Goal: Information Seeking & Learning: Find specific fact

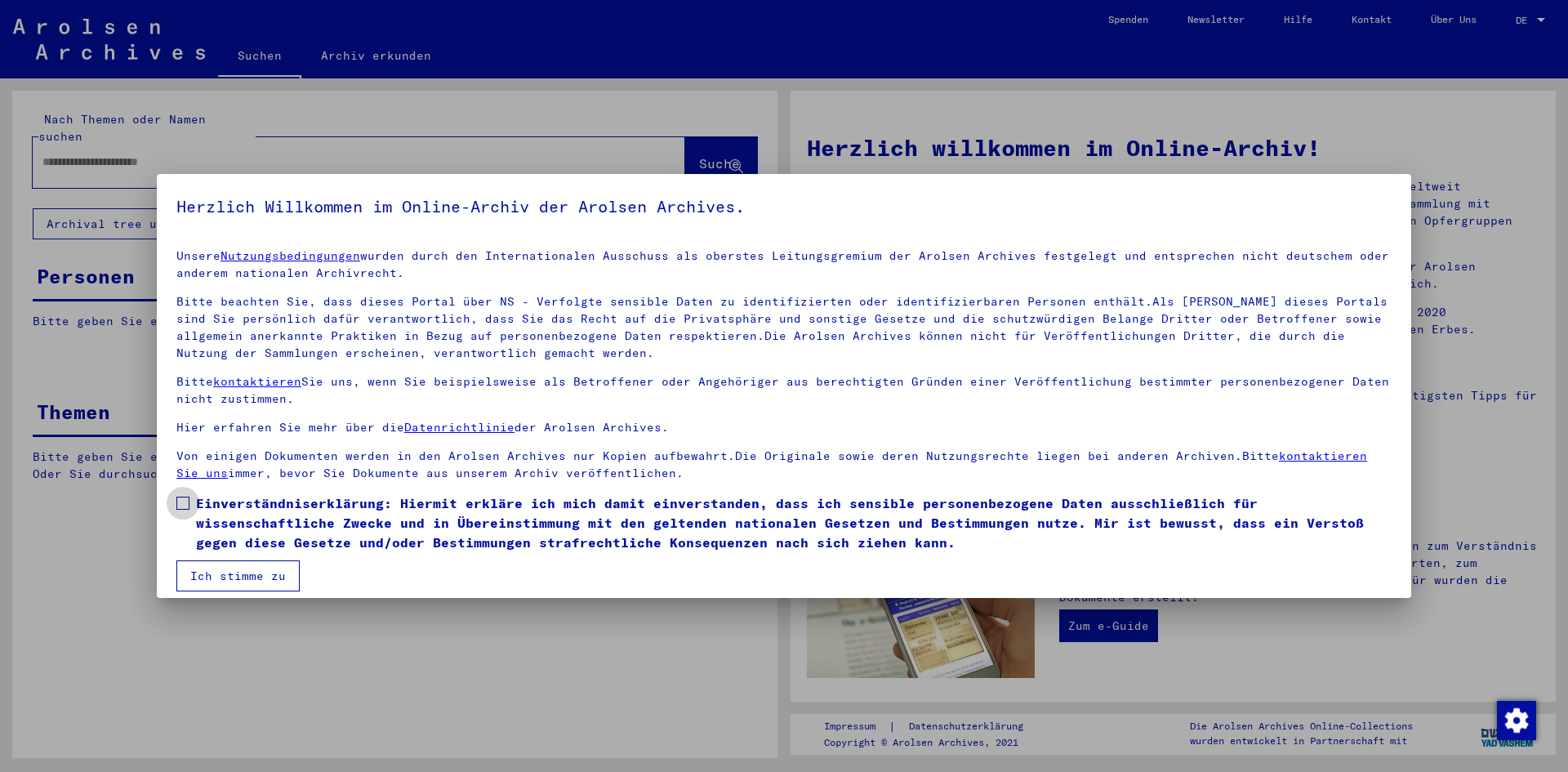
drag, startPoint x: 186, startPoint y: 501, endPoint x: 208, endPoint y: 510, distance: 23.8
click at [205, 508] on label "Einverständniserklärung: Hiermit erkläre ich mich damit einverstanden, dass ich…" at bounding box center [784, 523] width 1215 height 59
click at [248, 575] on button "Ich stimme zu" at bounding box center [238, 576] width 123 height 31
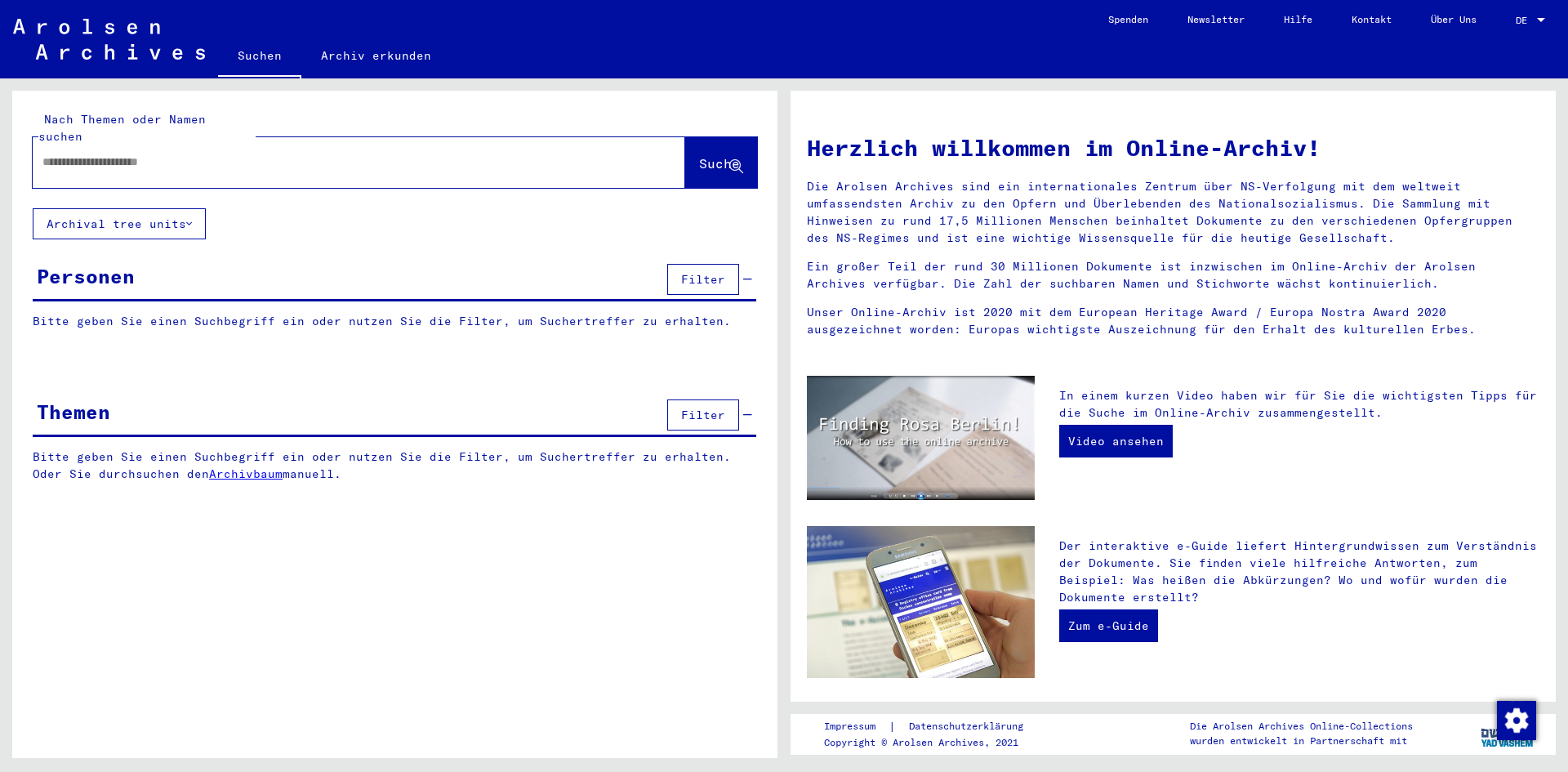
click at [250, 154] on input "text" at bounding box center [340, 162] width 594 height 17
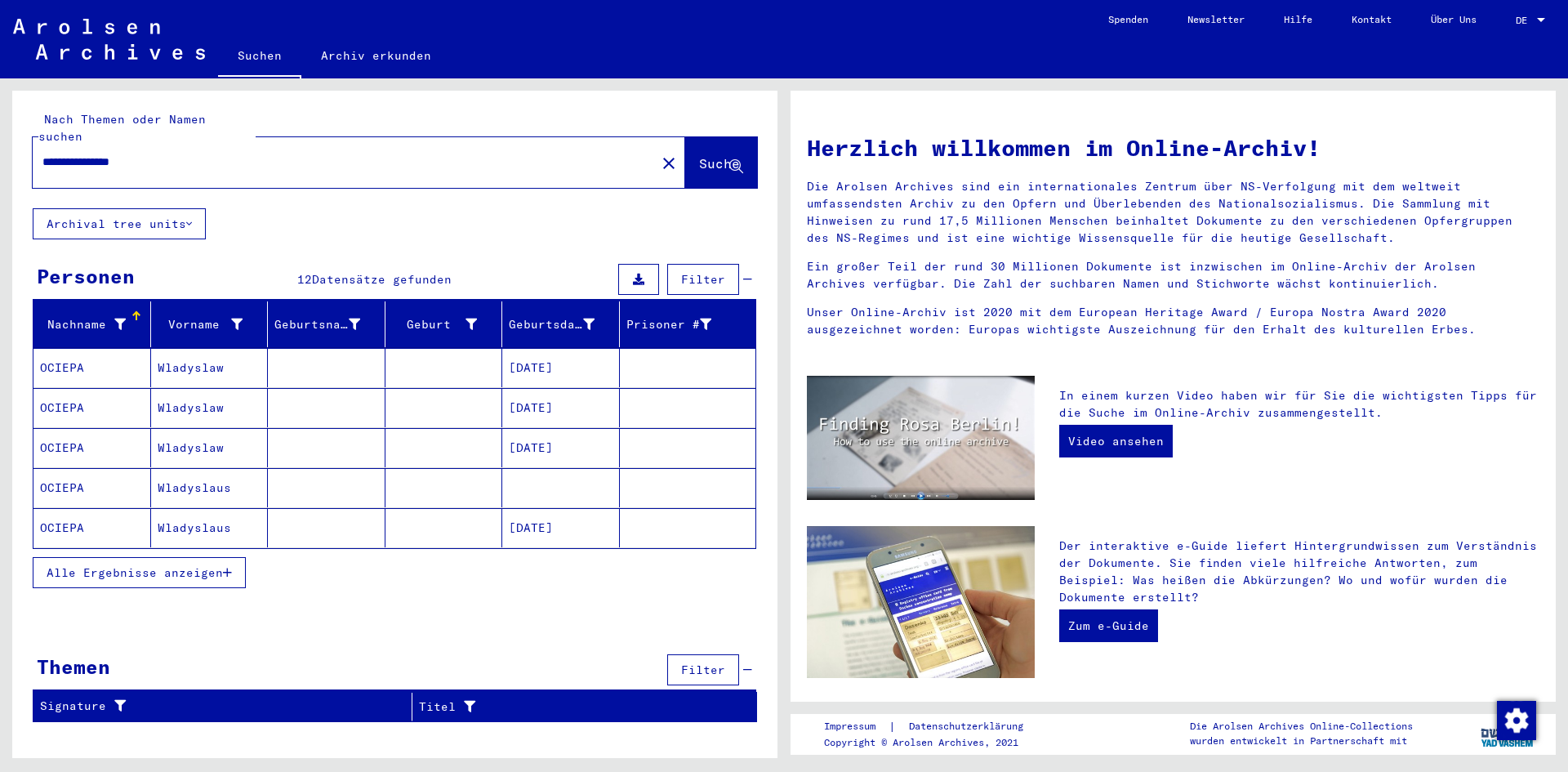
click at [177, 565] on span "Alle Ergebnisse anzeigen" at bounding box center [135, 572] width 176 height 14
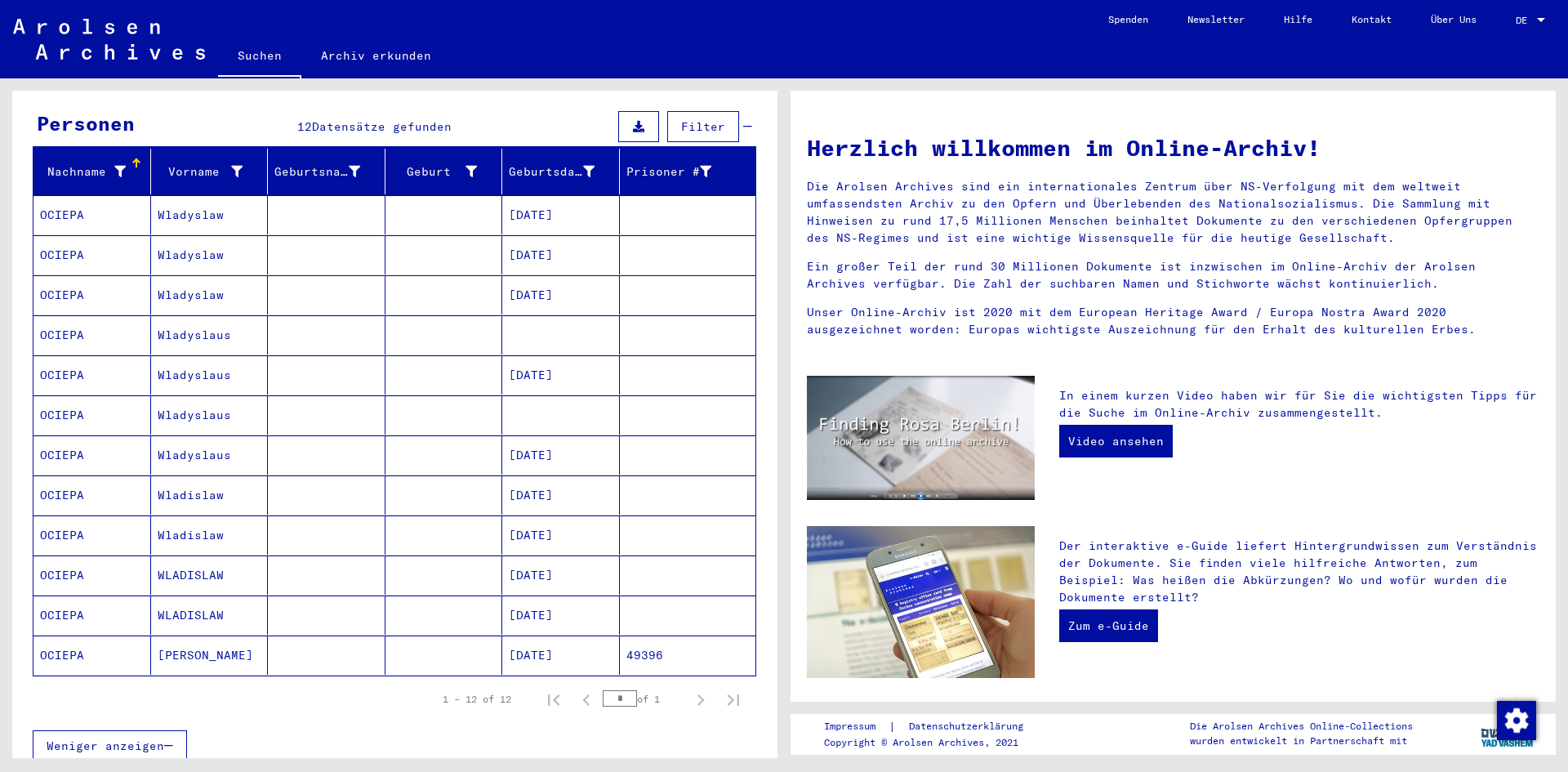
scroll to position [163, 0]
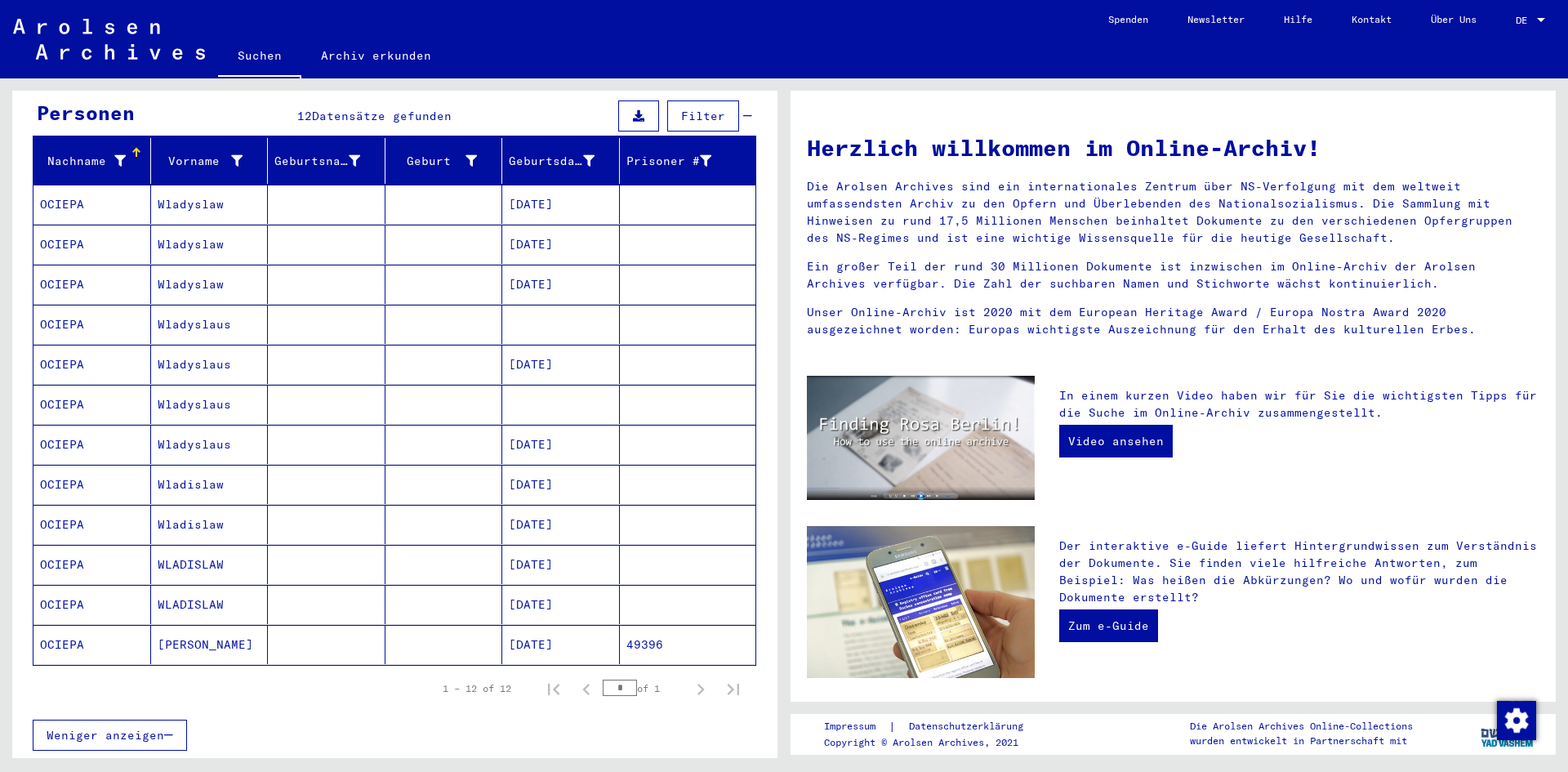
click at [209, 304] on mat-cell "Wladyslaus" at bounding box center [210, 323] width 118 height 39
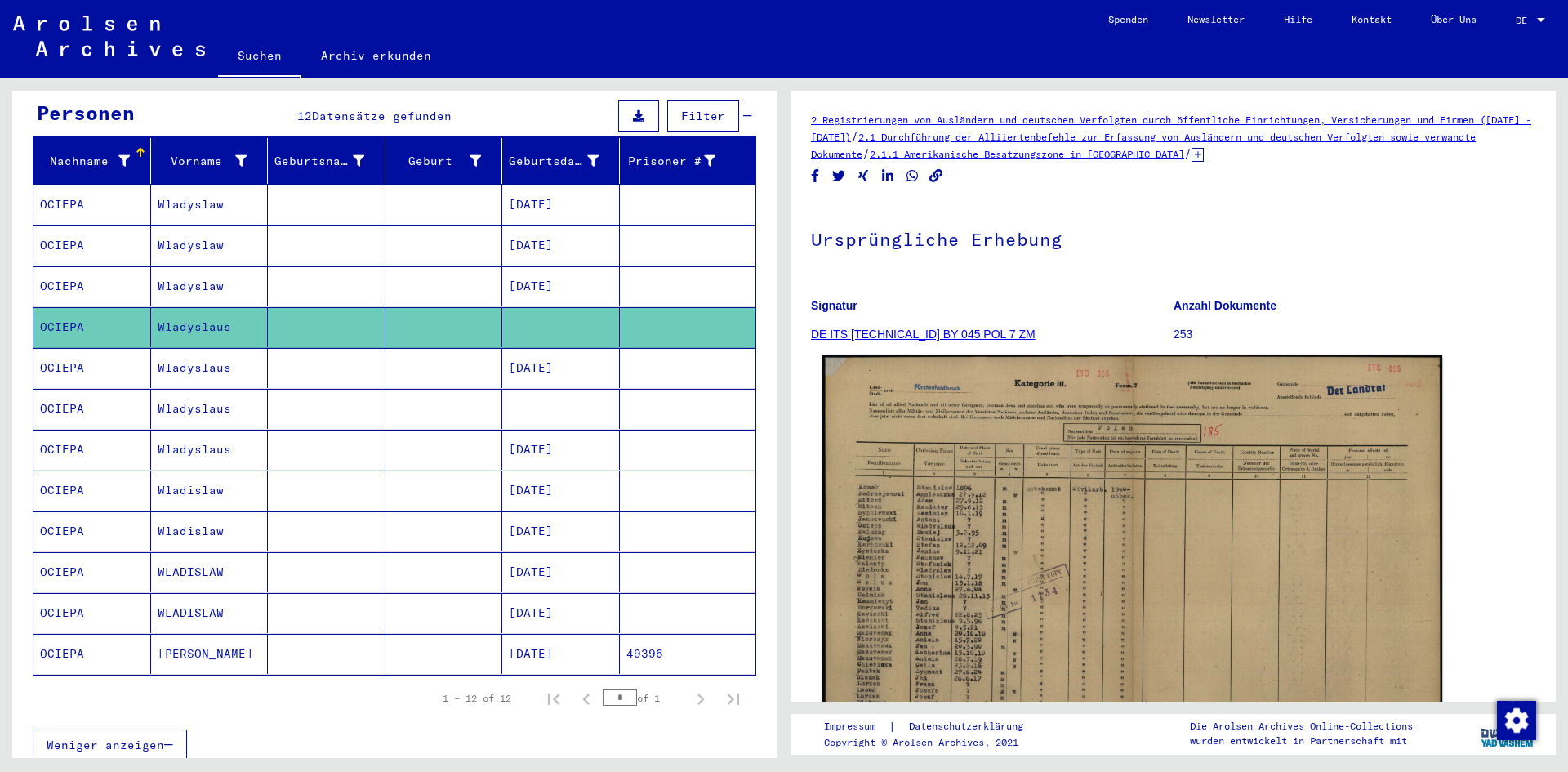
click at [1087, 491] on img at bounding box center [1132, 574] width 619 height 437
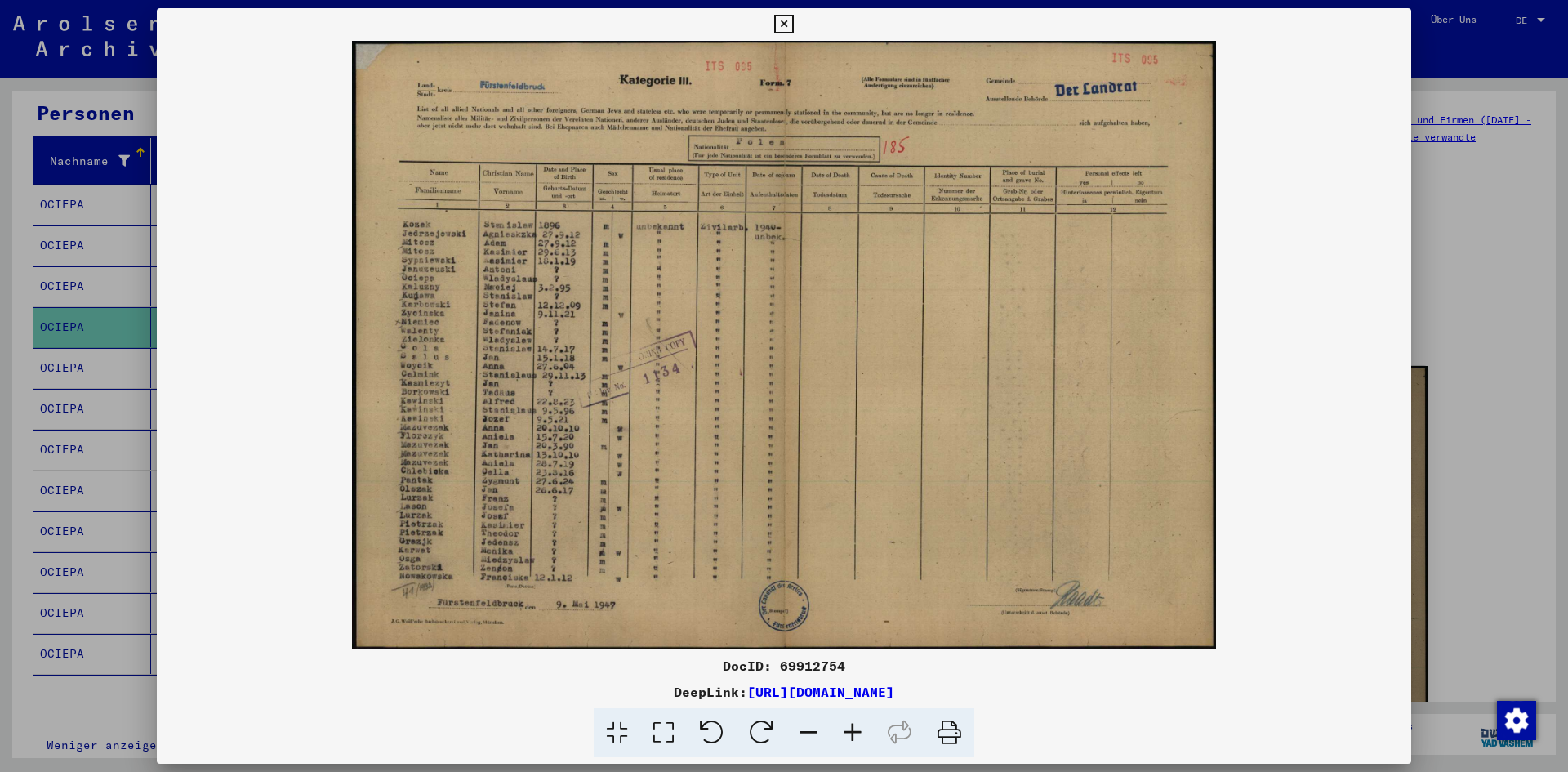
click at [855, 726] on icon at bounding box center [853, 732] width 44 height 50
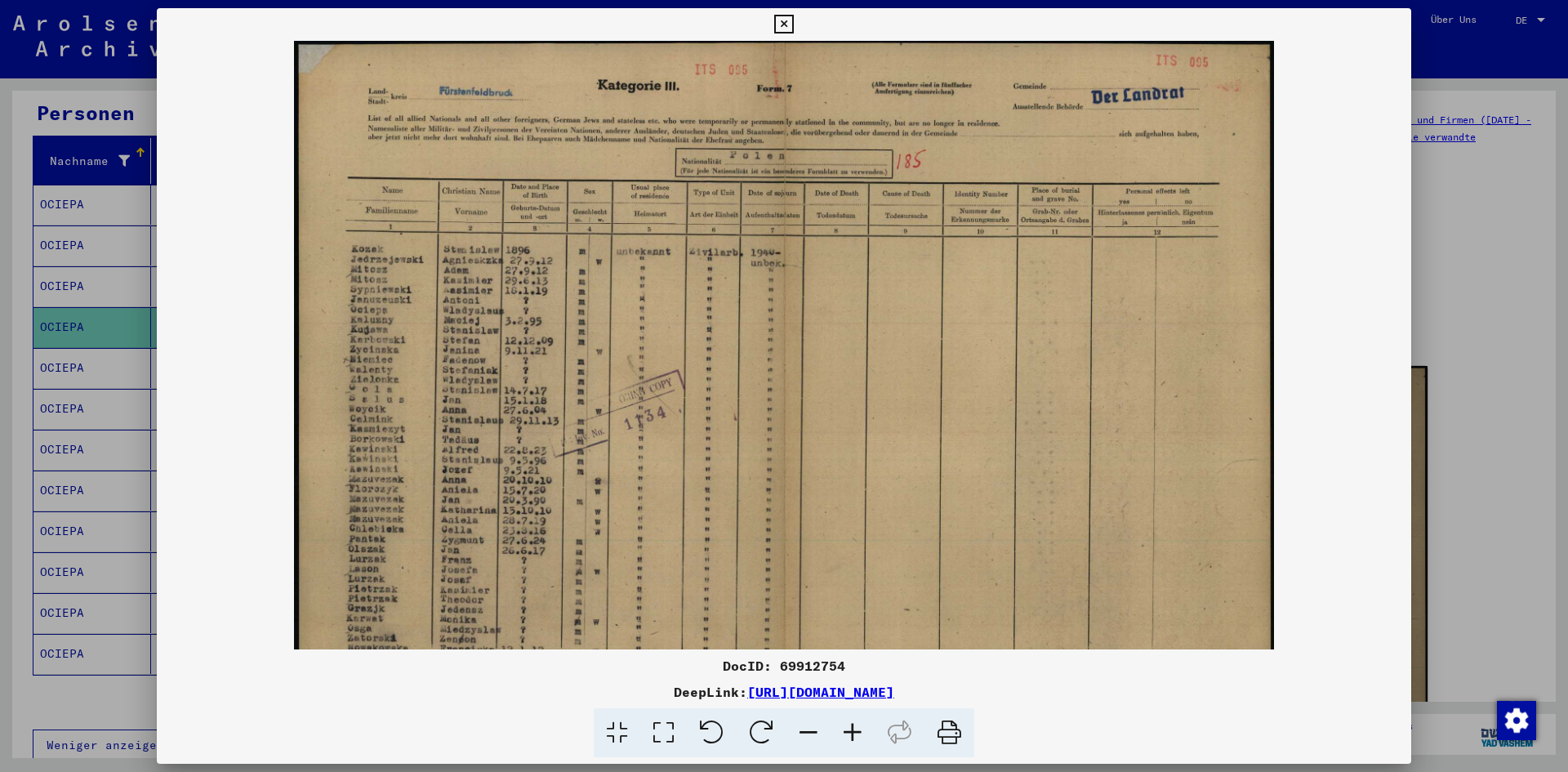
click at [855, 726] on icon at bounding box center [853, 732] width 44 height 50
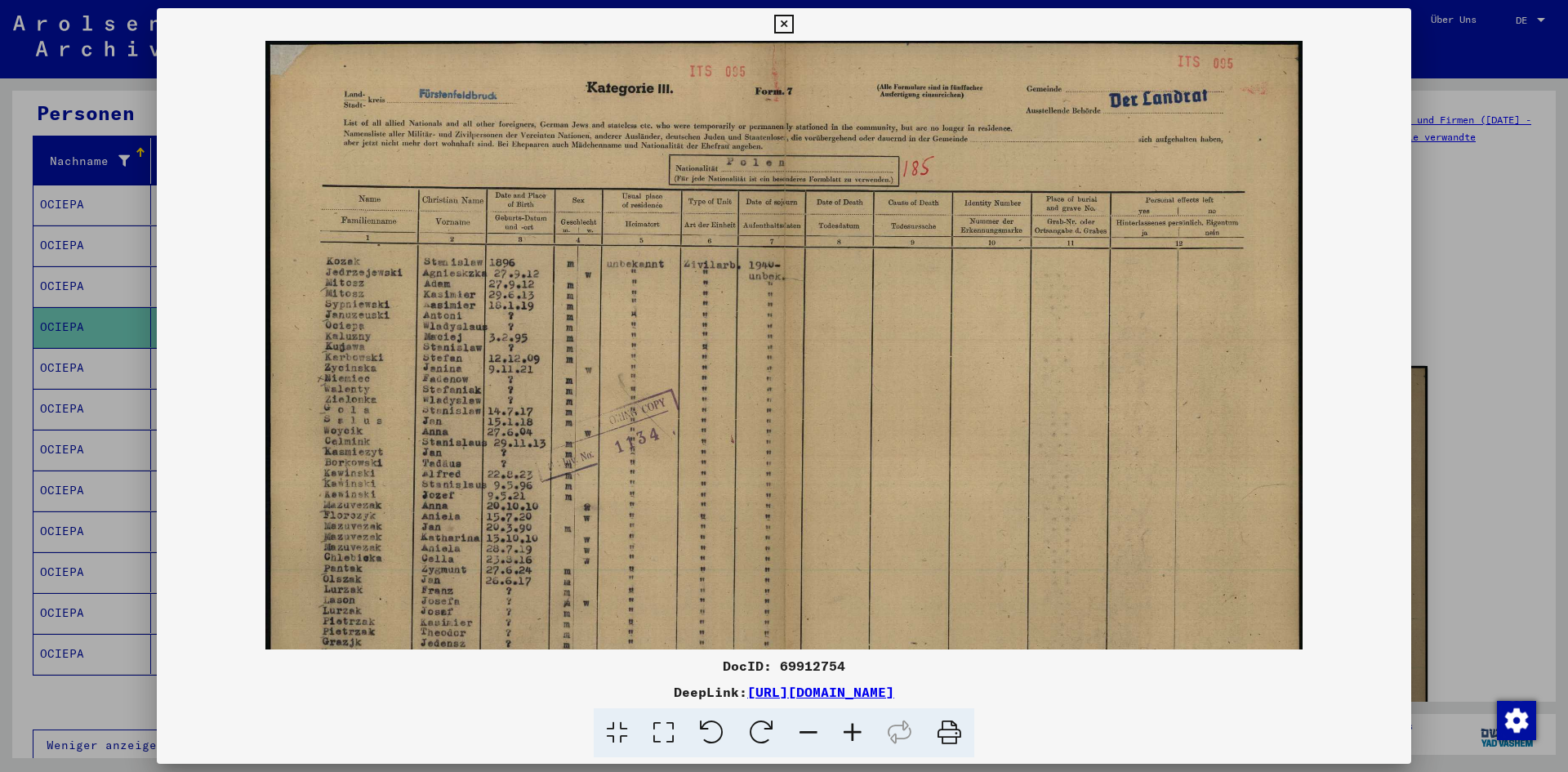
click at [855, 726] on icon at bounding box center [853, 732] width 44 height 50
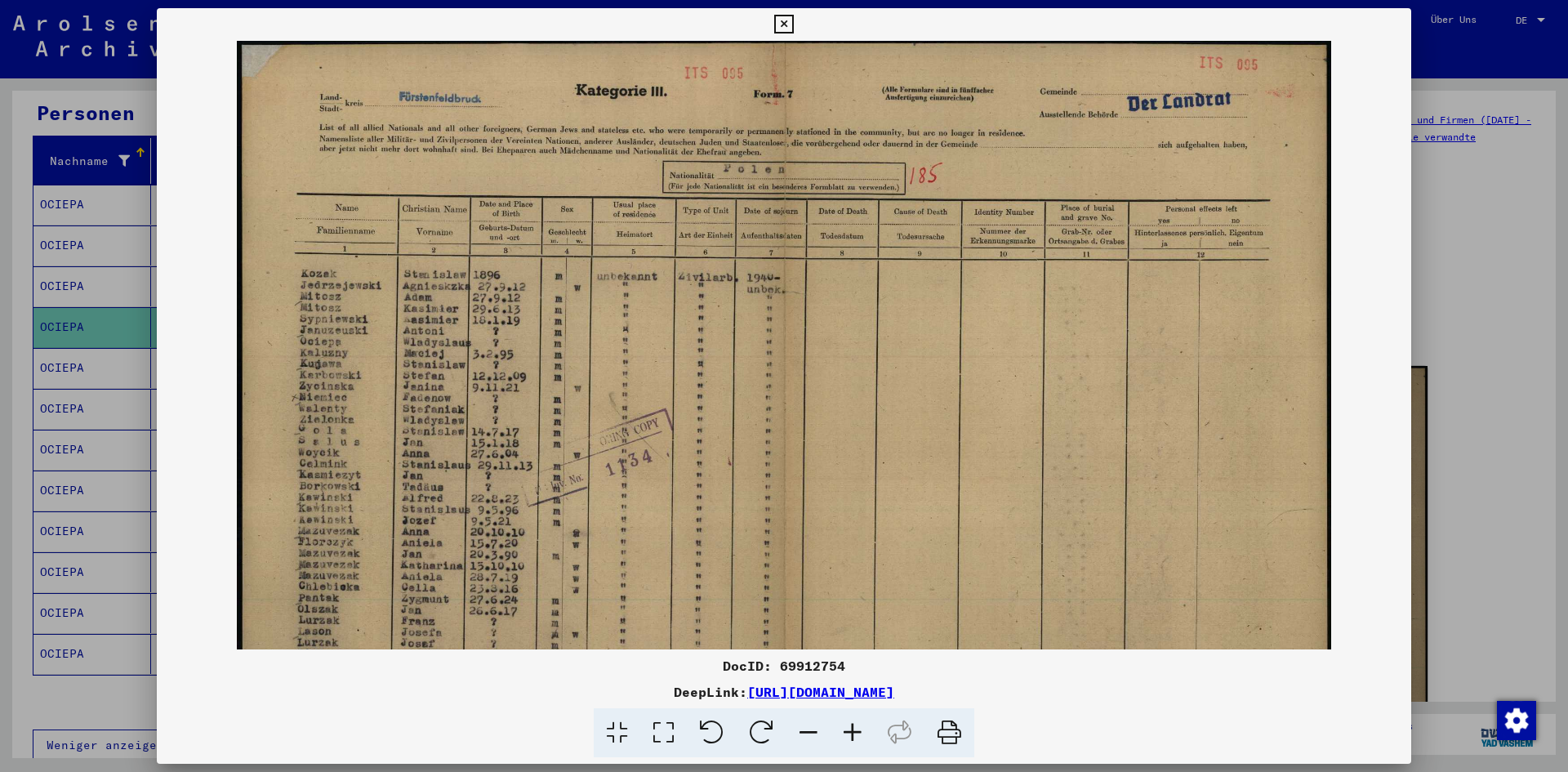
click at [855, 726] on icon at bounding box center [853, 732] width 44 height 50
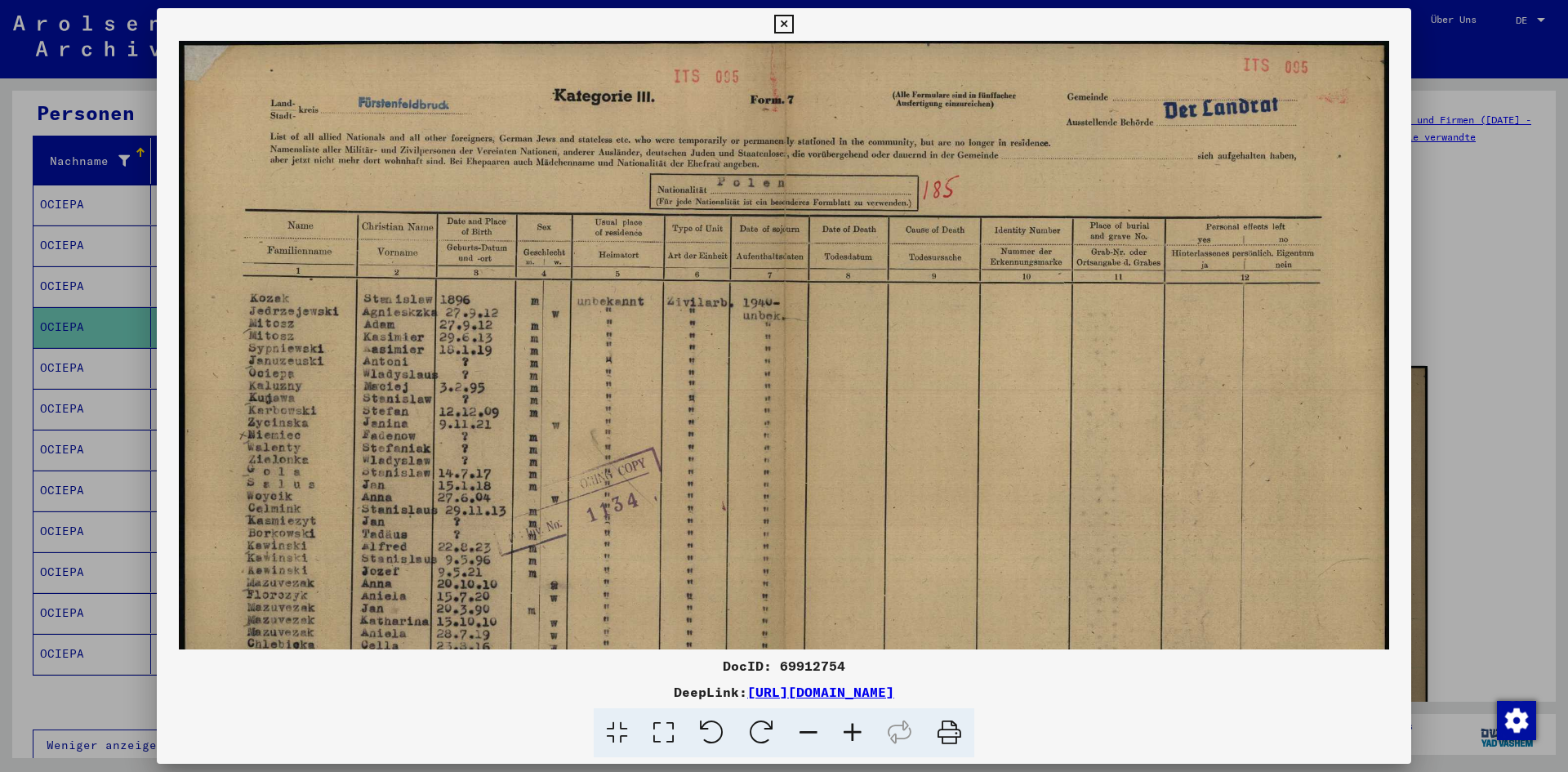
click at [855, 726] on icon at bounding box center [853, 732] width 44 height 50
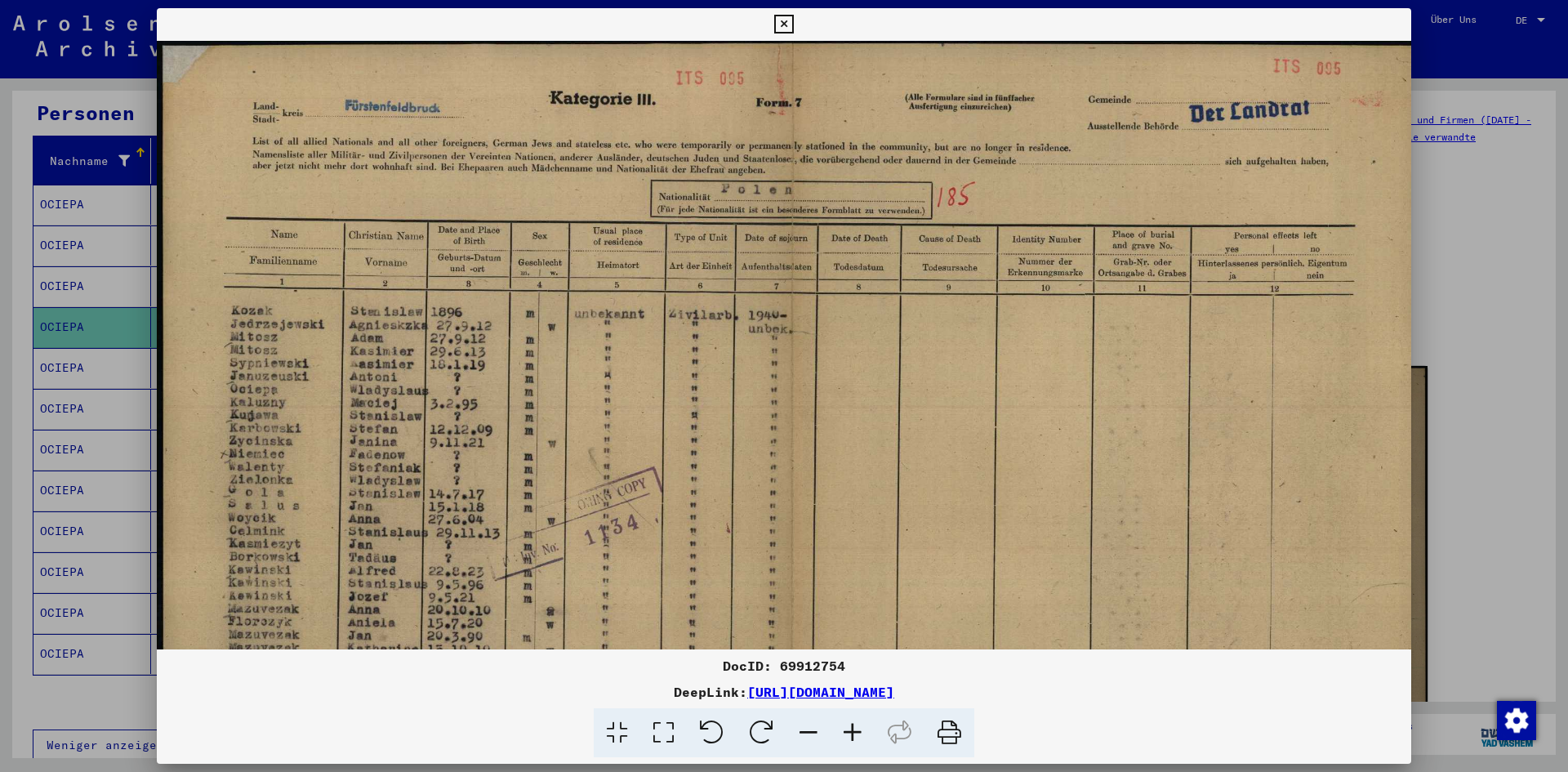
click at [855, 726] on icon at bounding box center [853, 732] width 44 height 50
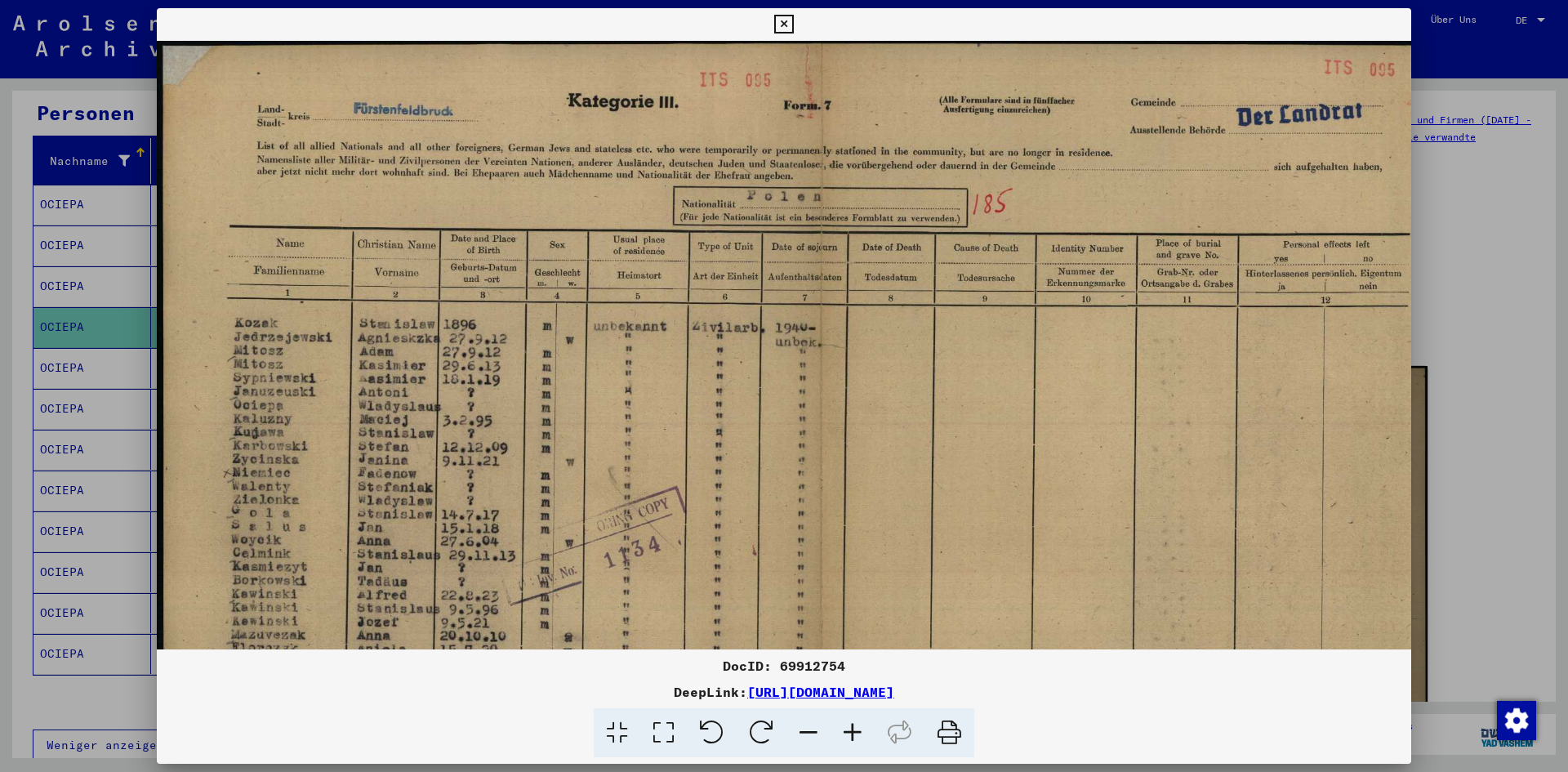
click at [855, 726] on icon at bounding box center [853, 732] width 44 height 50
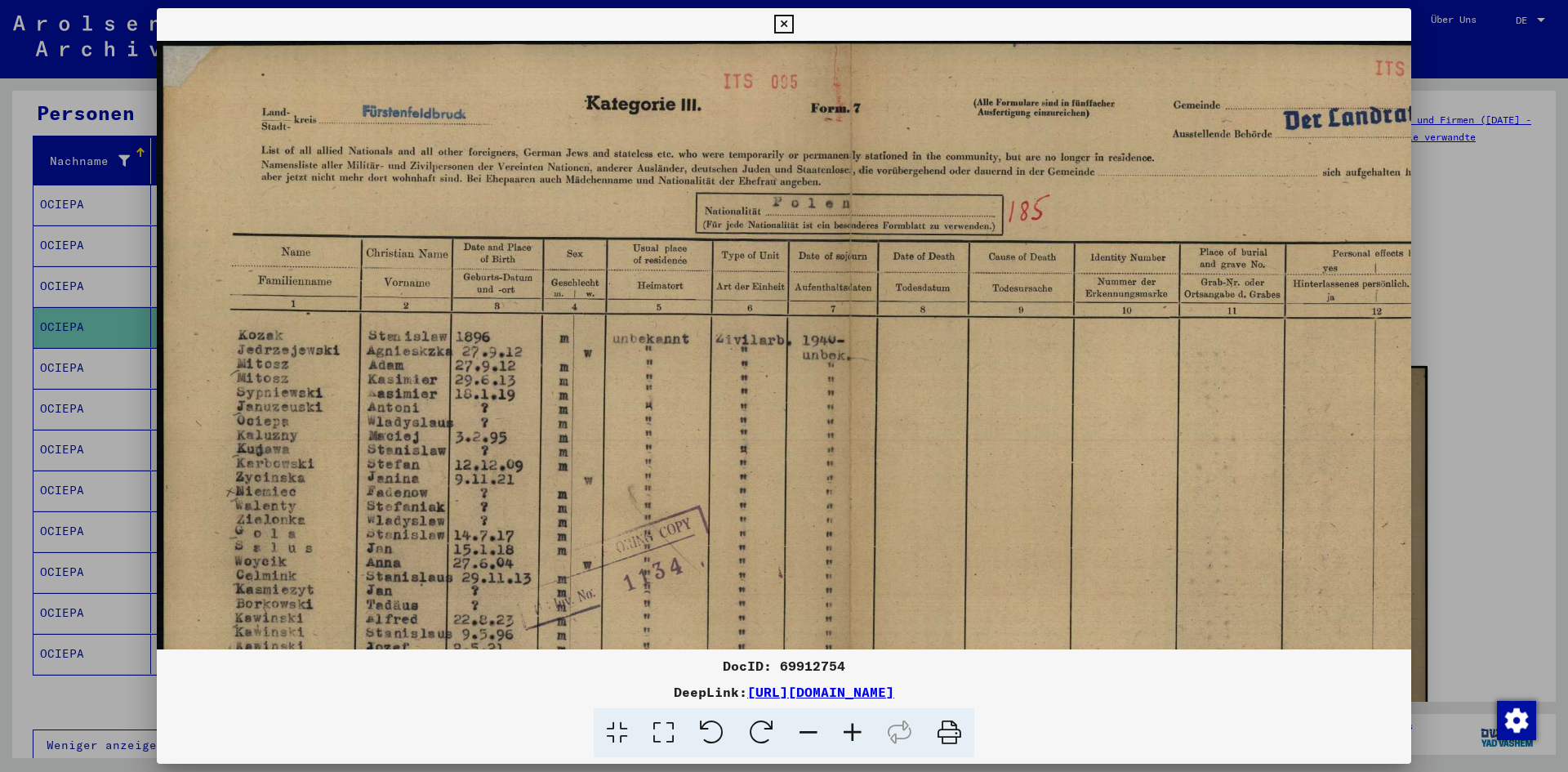
click at [855, 726] on icon at bounding box center [853, 732] width 44 height 50
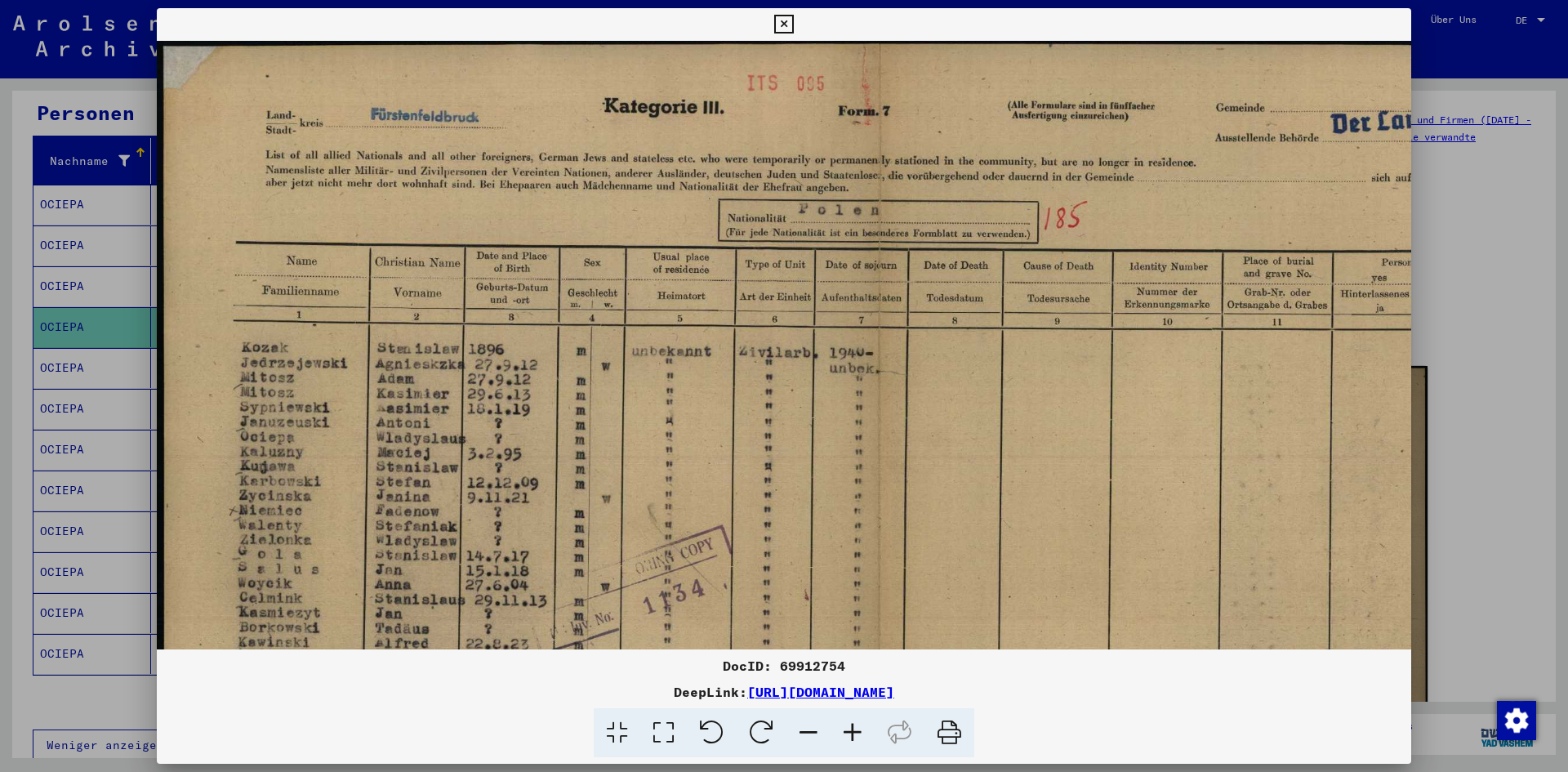
click at [855, 726] on icon at bounding box center [853, 732] width 44 height 50
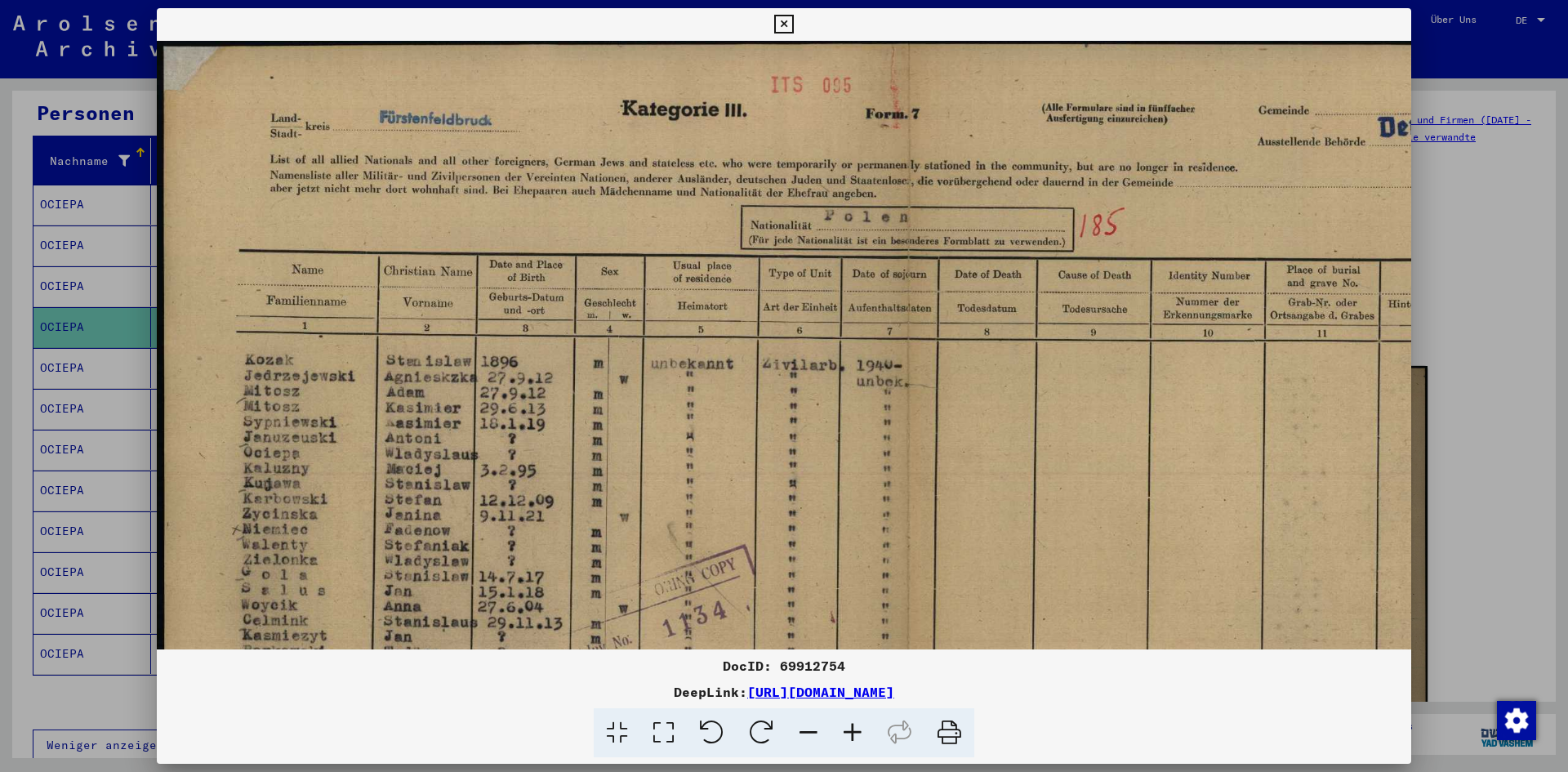
click at [785, 24] on icon at bounding box center [784, 24] width 19 height 20
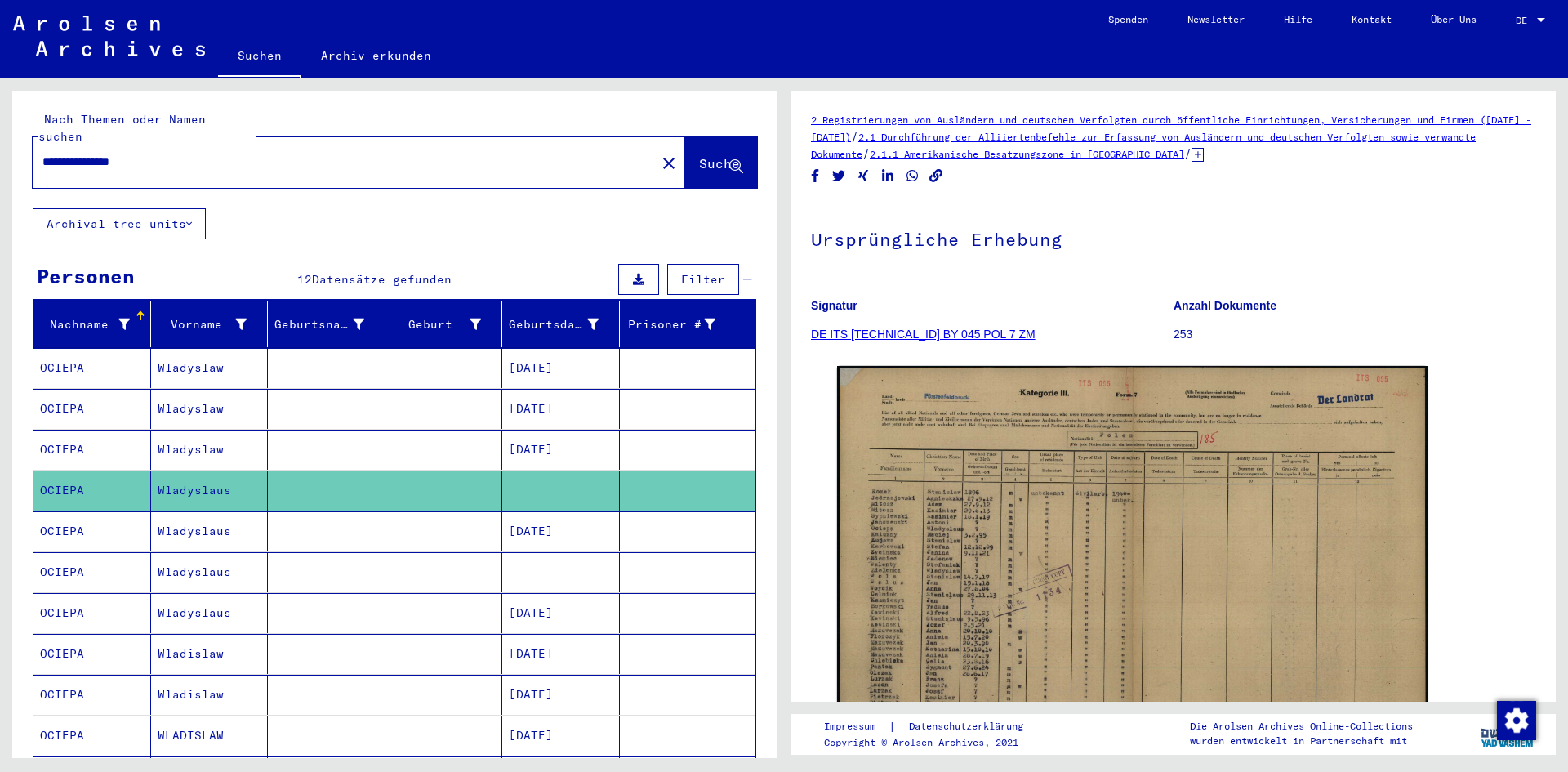
click at [534, 552] on mat-cell at bounding box center [561, 572] width 118 height 40
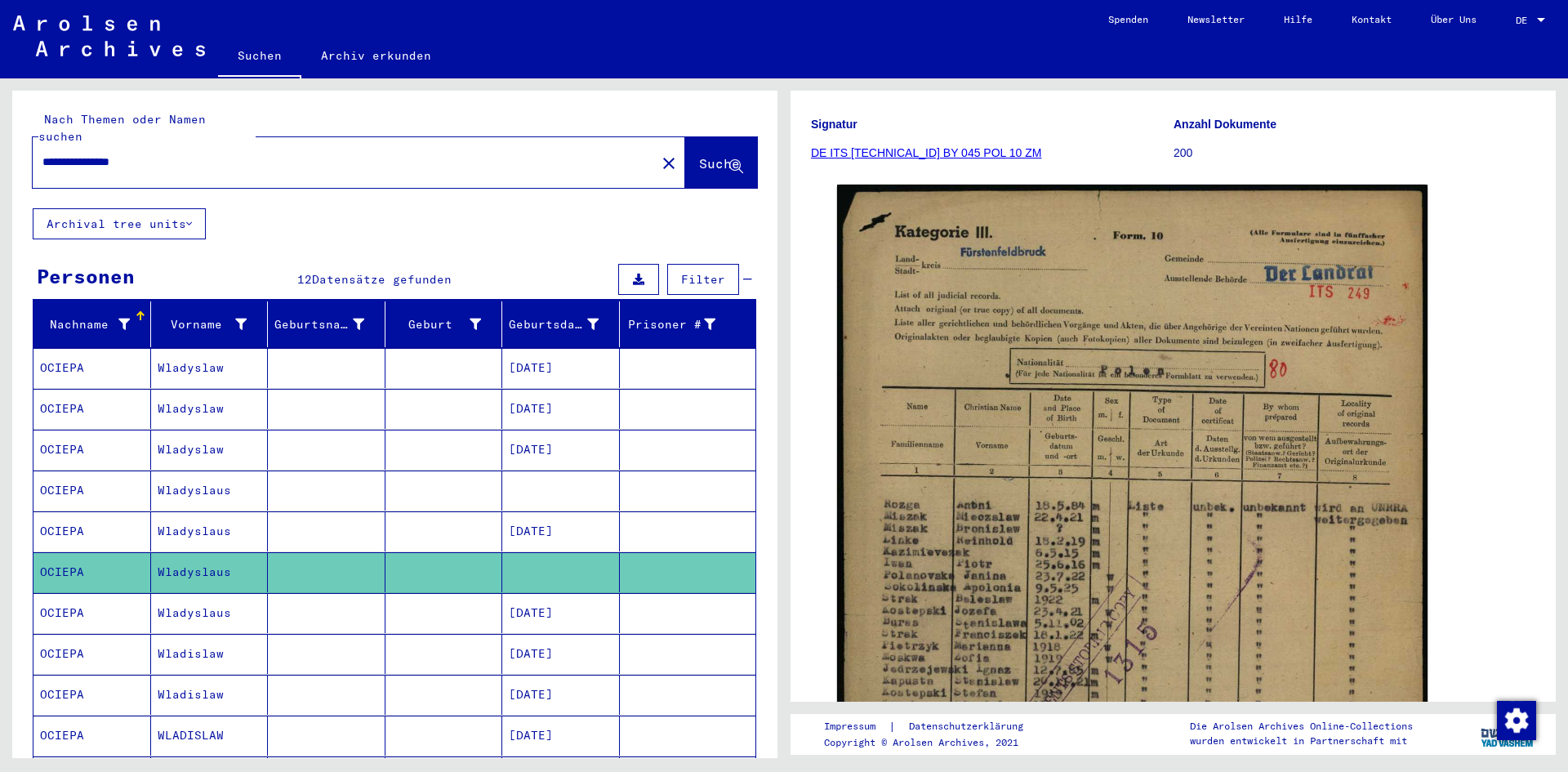
scroll to position [245, 0]
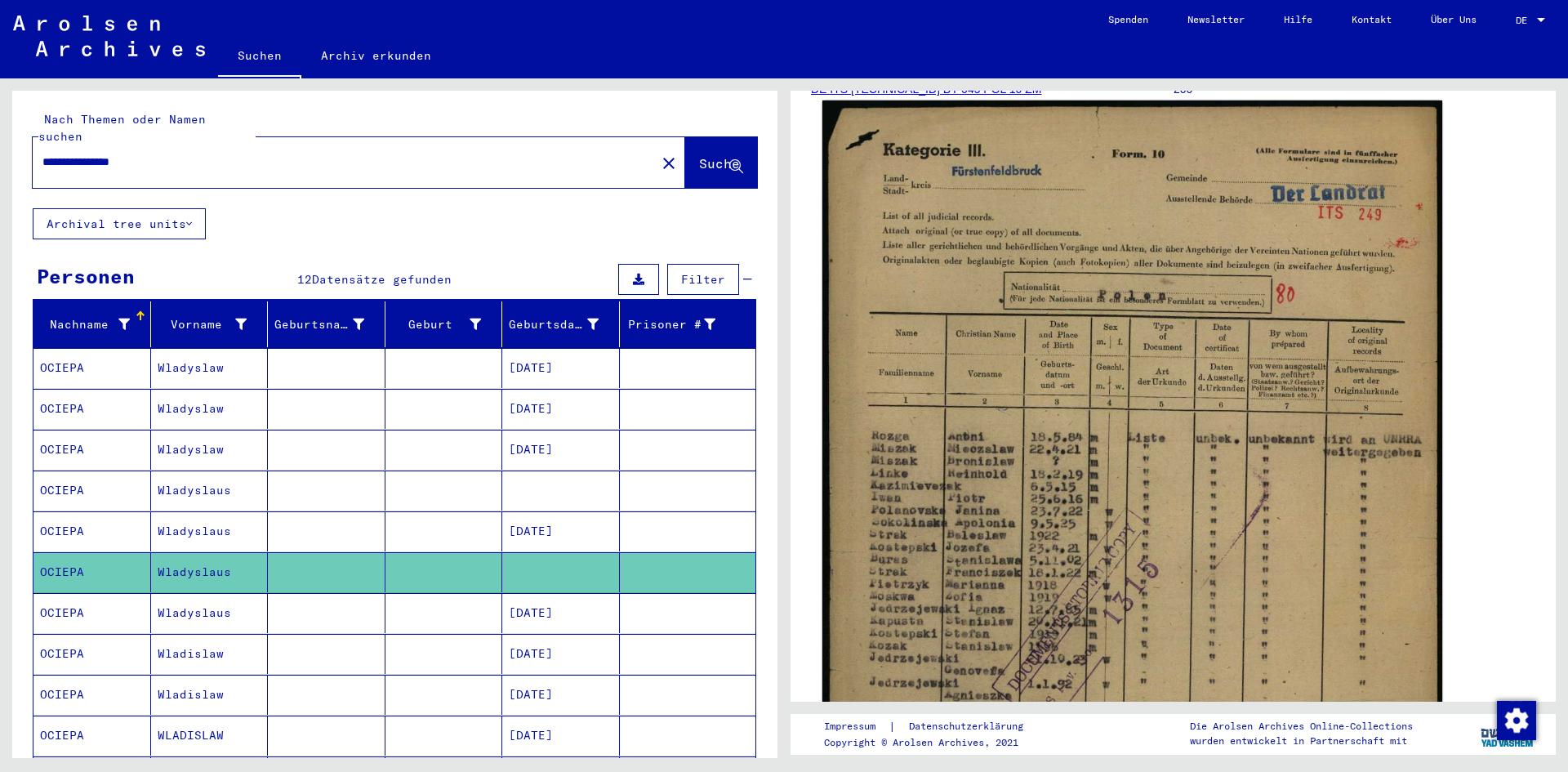
click at [985, 450] on img at bounding box center [1132, 524] width 619 height 848
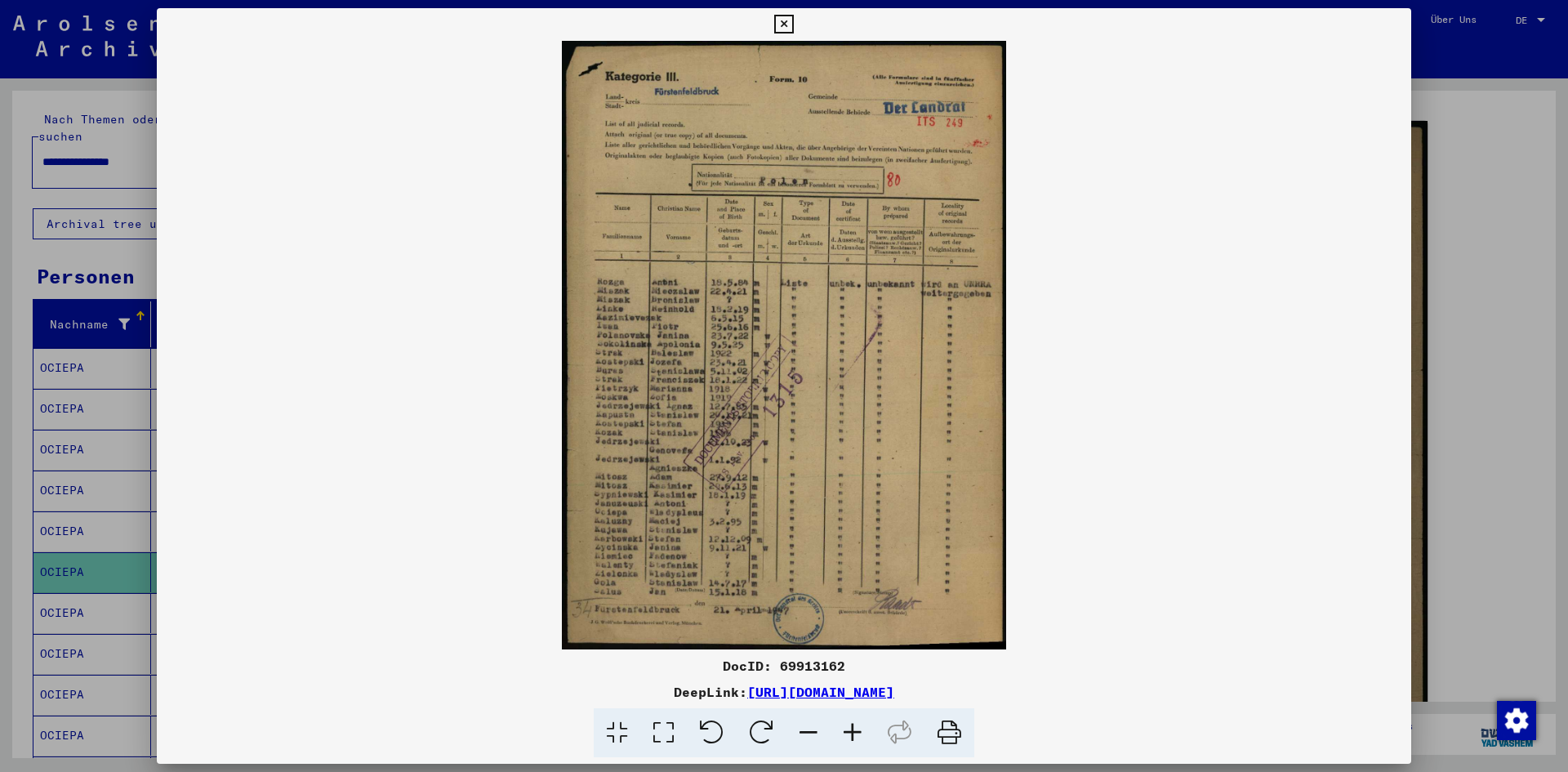
click at [858, 724] on icon at bounding box center [853, 732] width 44 height 50
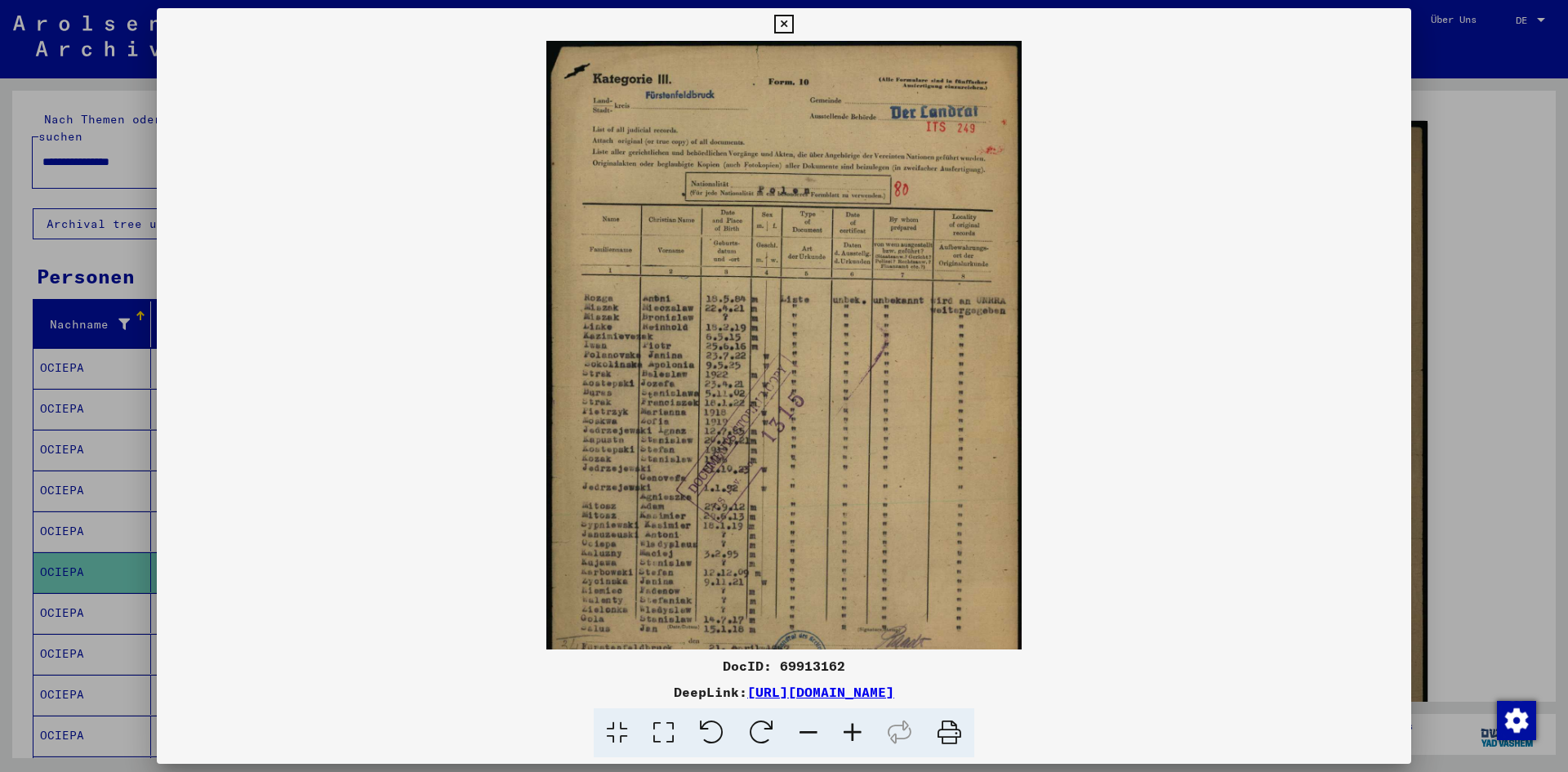
click at [858, 724] on icon at bounding box center [853, 732] width 44 height 50
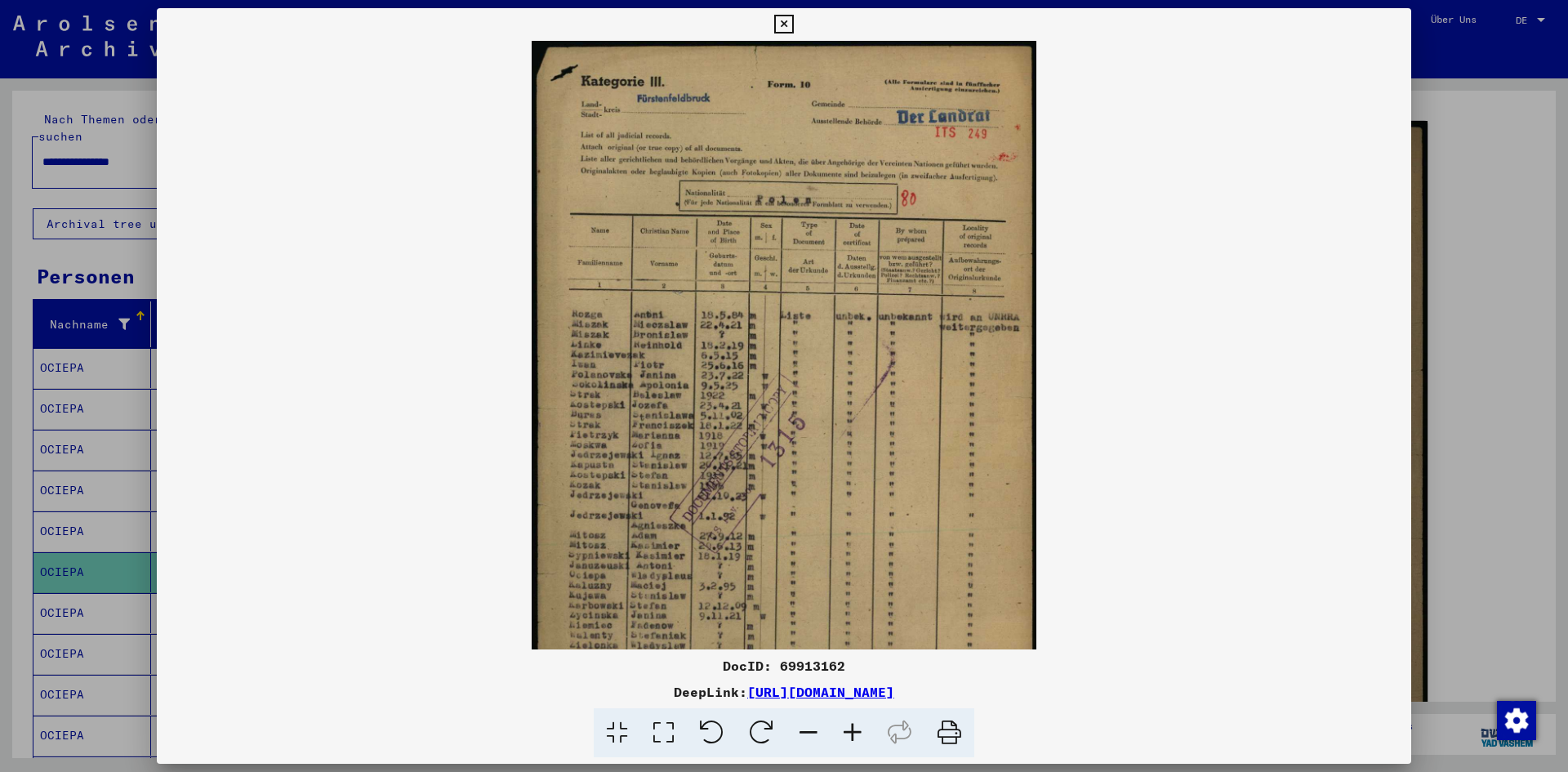
click at [858, 724] on icon at bounding box center [853, 732] width 44 height 50
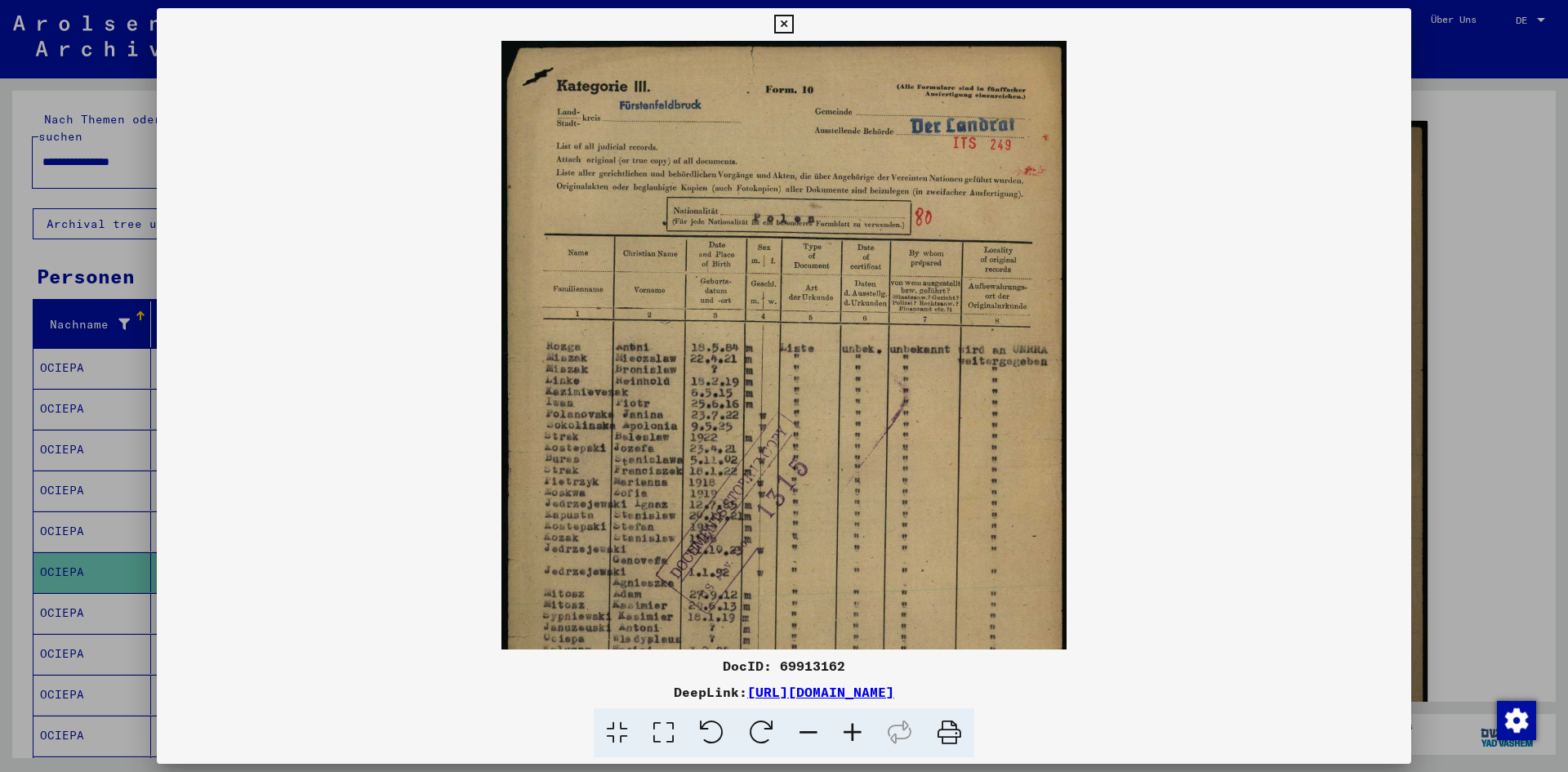
click at [858, 724] on icon at bounding box center [853, 732] width 44 height 50
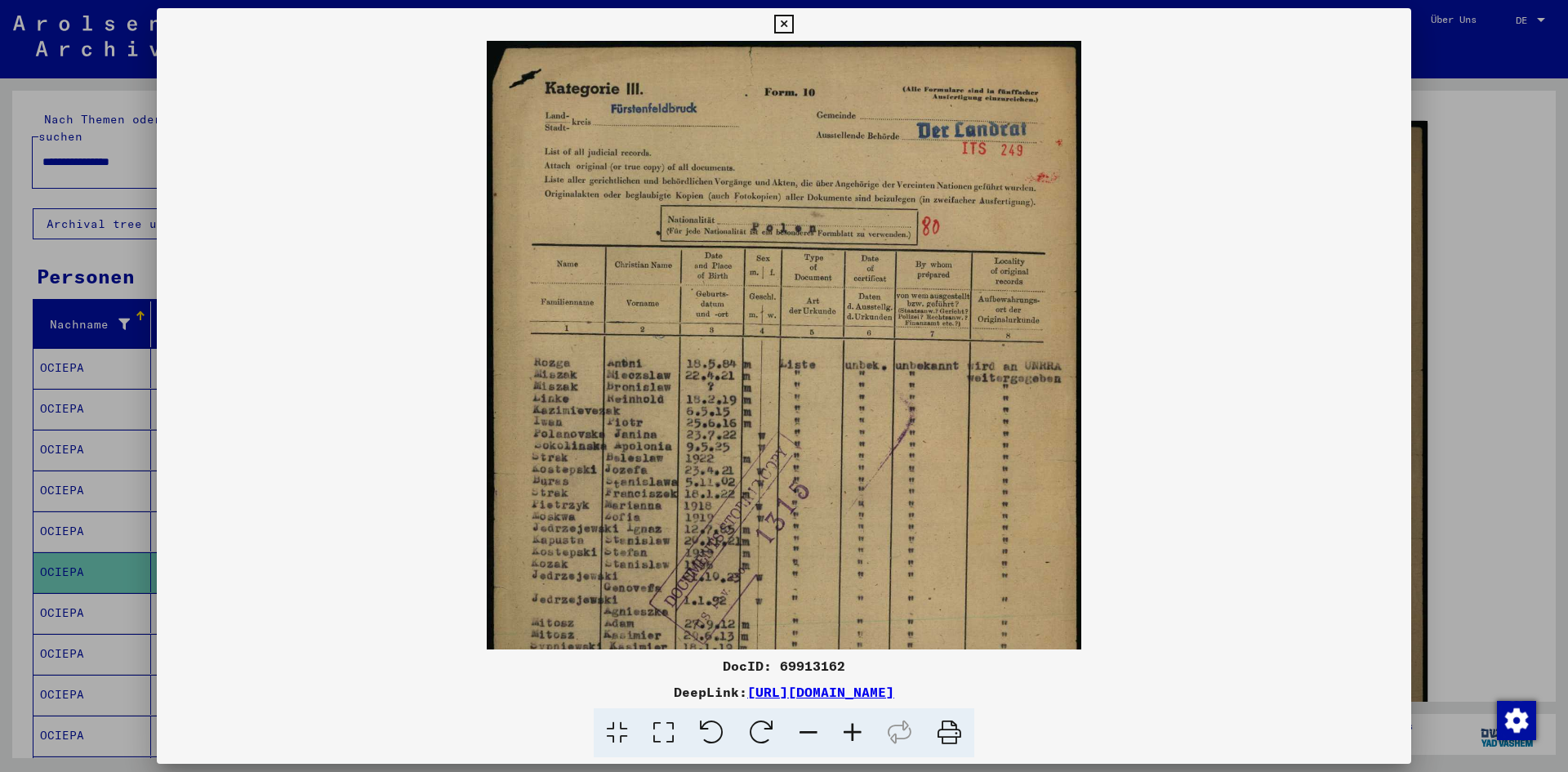
click at [858, 724] on icon at bounding box center [853, 732] width 44 height 50
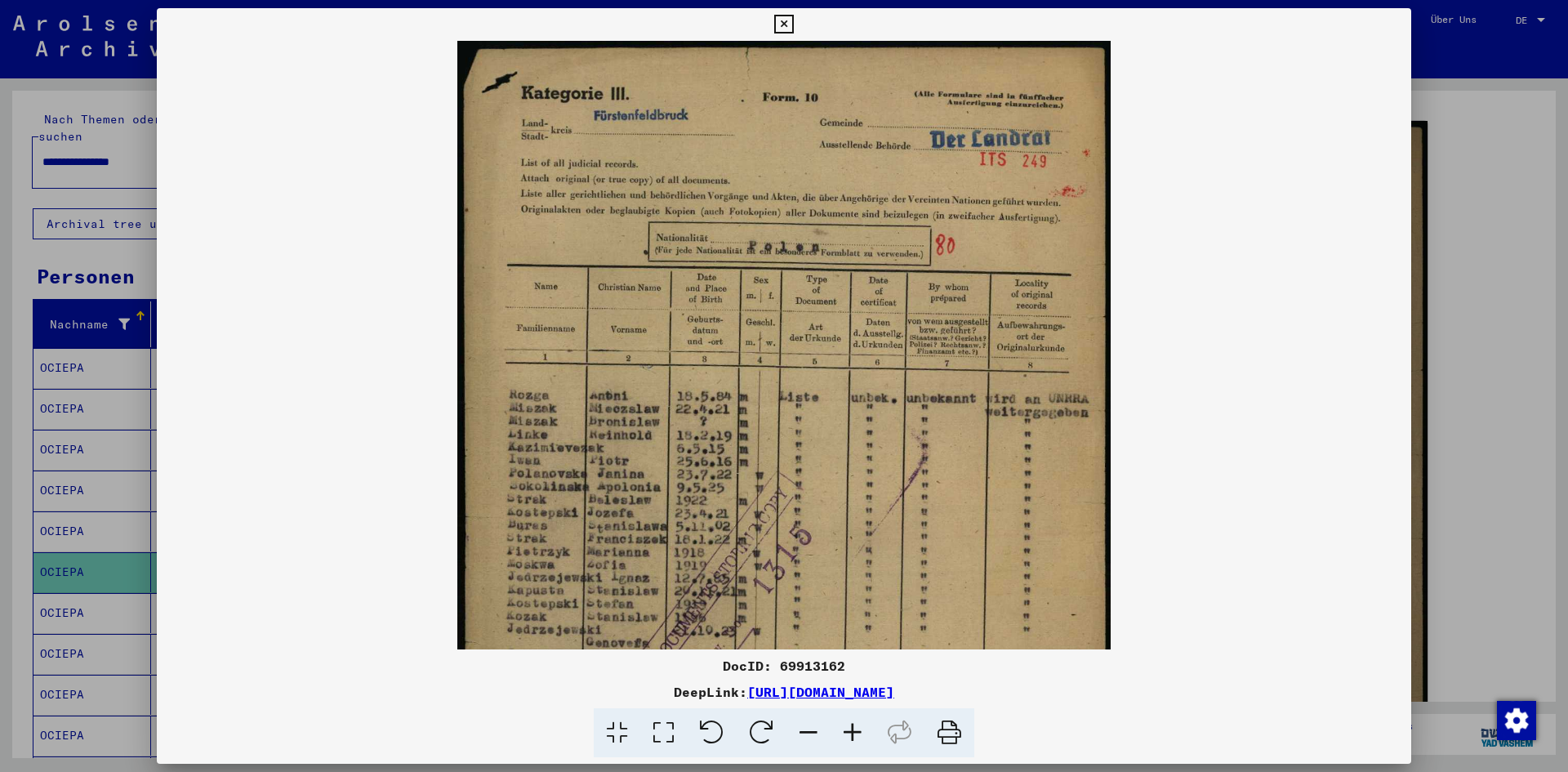
click at [858, 724] on icon at bounding box center [853, 732] width 44 height 50
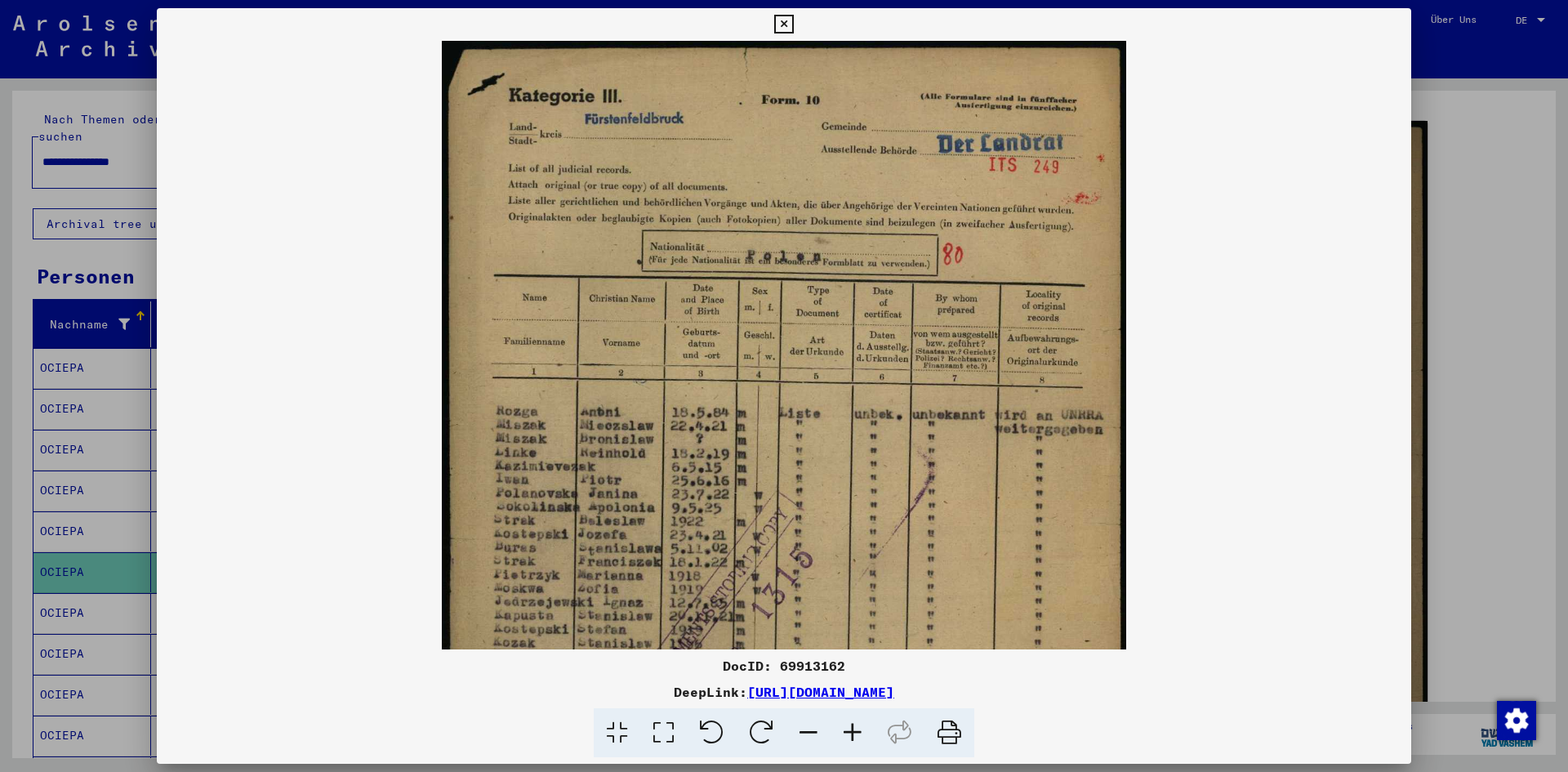
click at [858, 724] on icon at bounding box center [853, 732] width 44 height 50
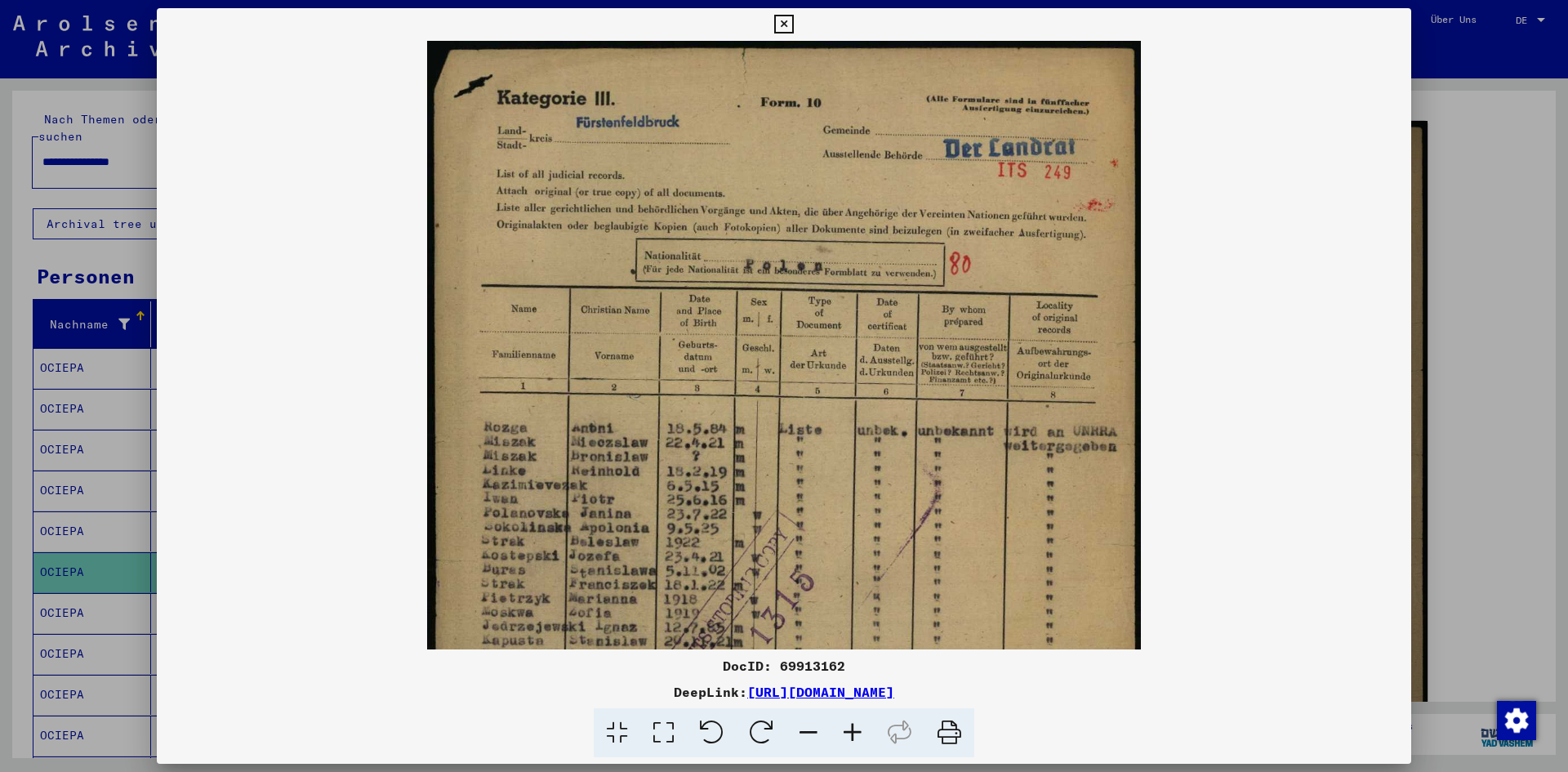
click at [858, 724] on icon at bounding box center [853, 732] width 44 height 50
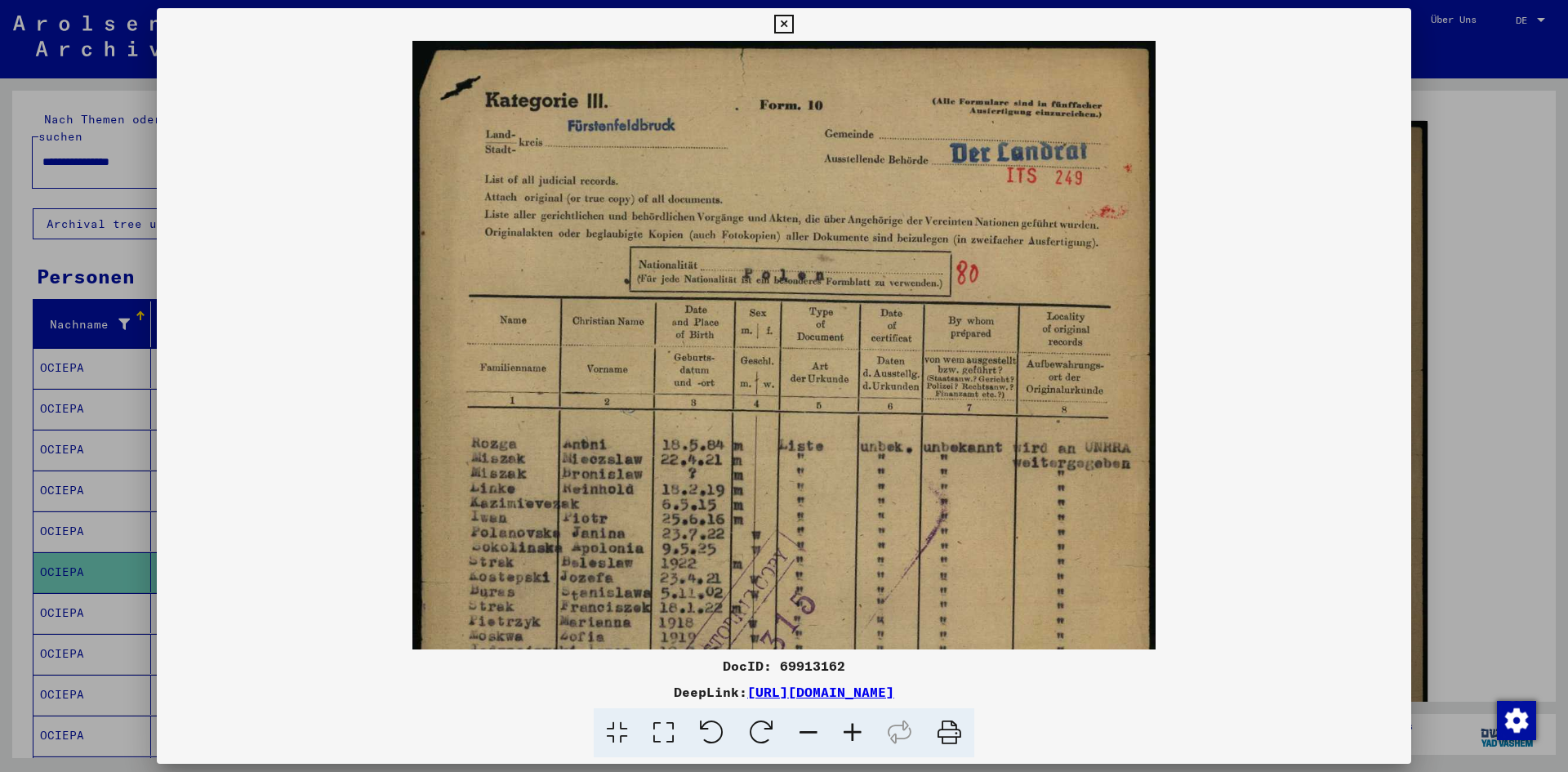
click at [779, 25] on icon at bounding box center [784, 24] width 19 height 20
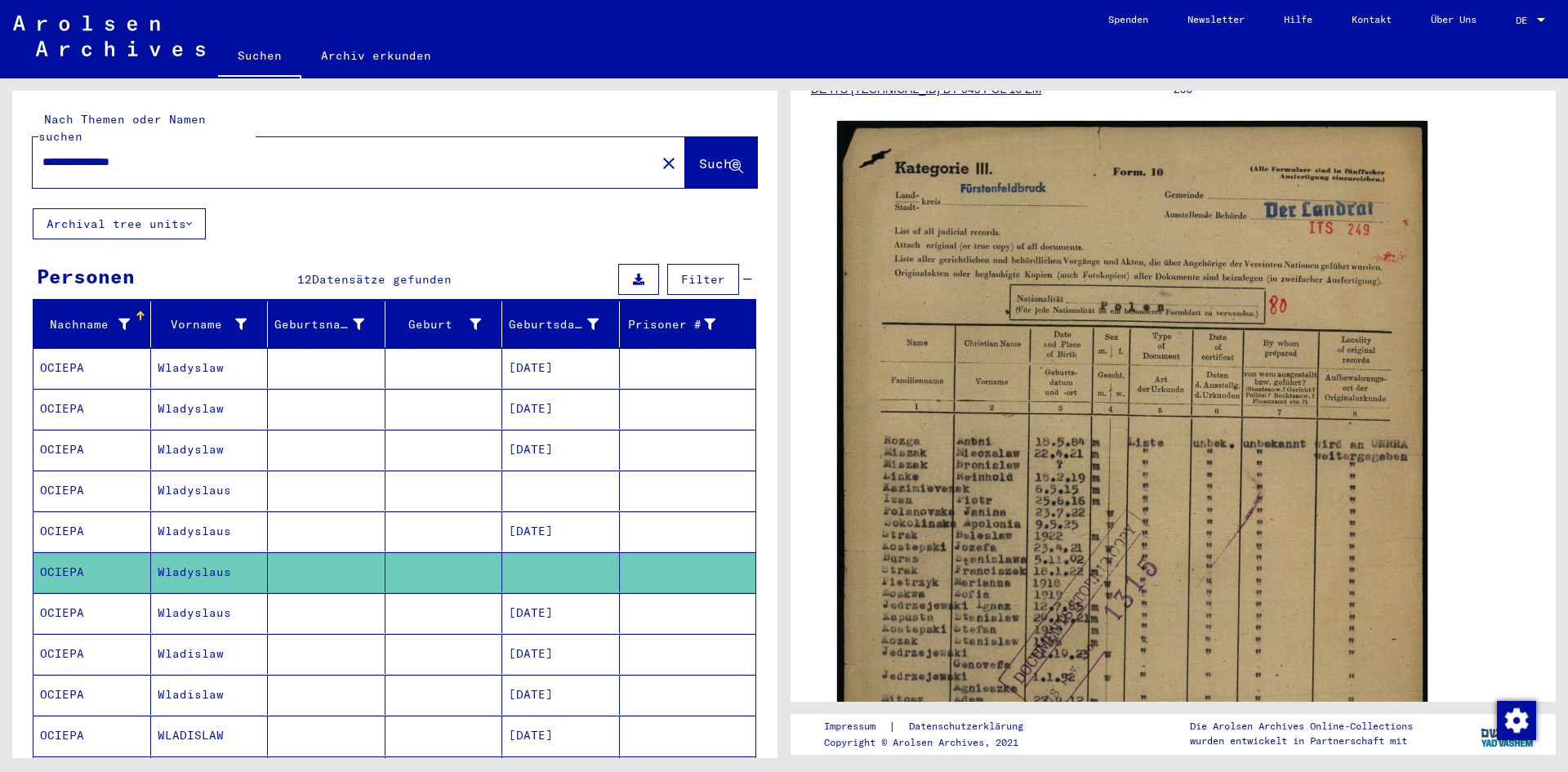
scroll to position [82, 0]
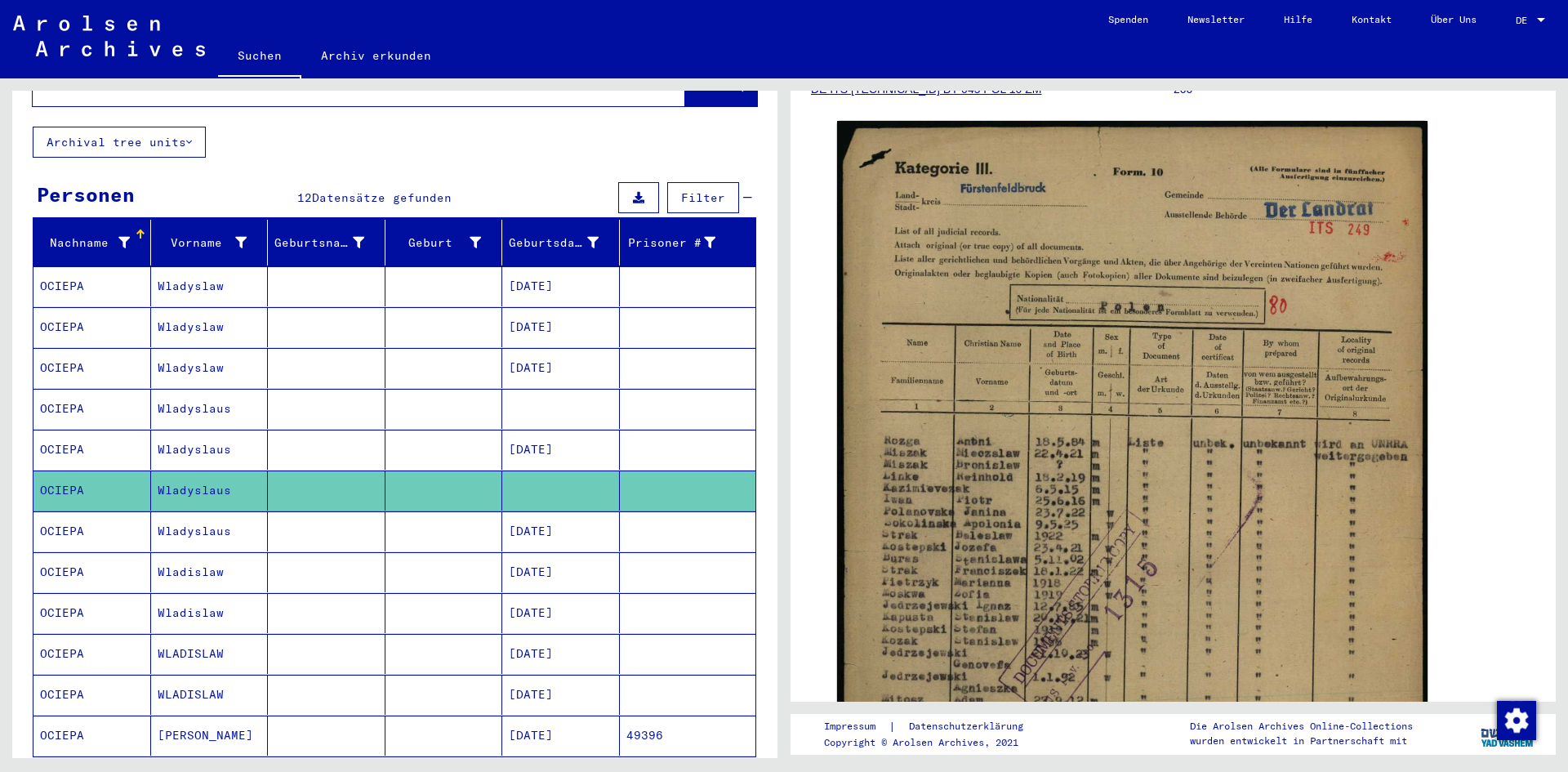
click at [531, 349] on mat-cell "[DATE]" at bounding box center [561, 368] width 118 height 40
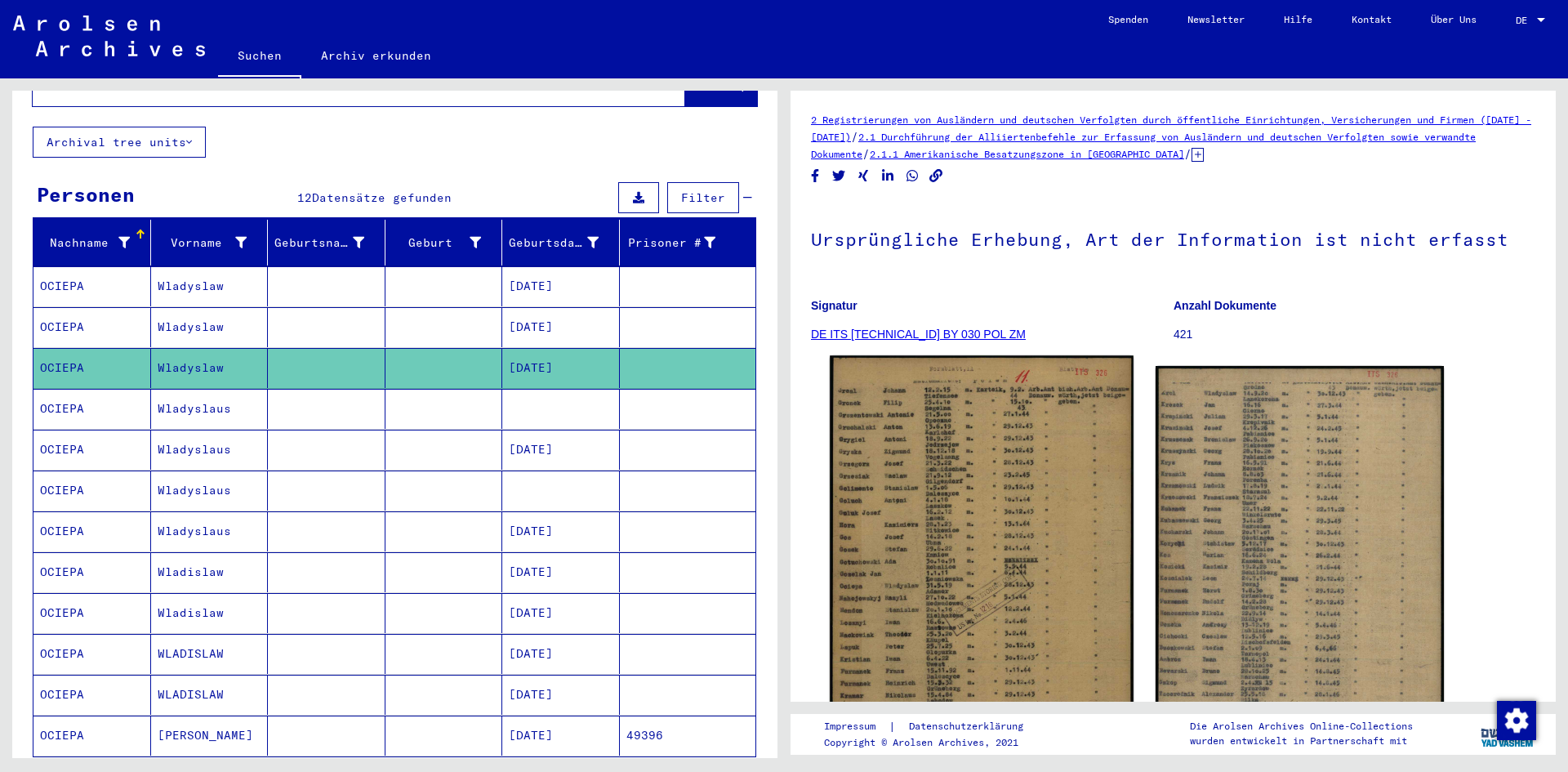
click at [955, 510] on img at bounding box center [981, 568] width 303 height 425
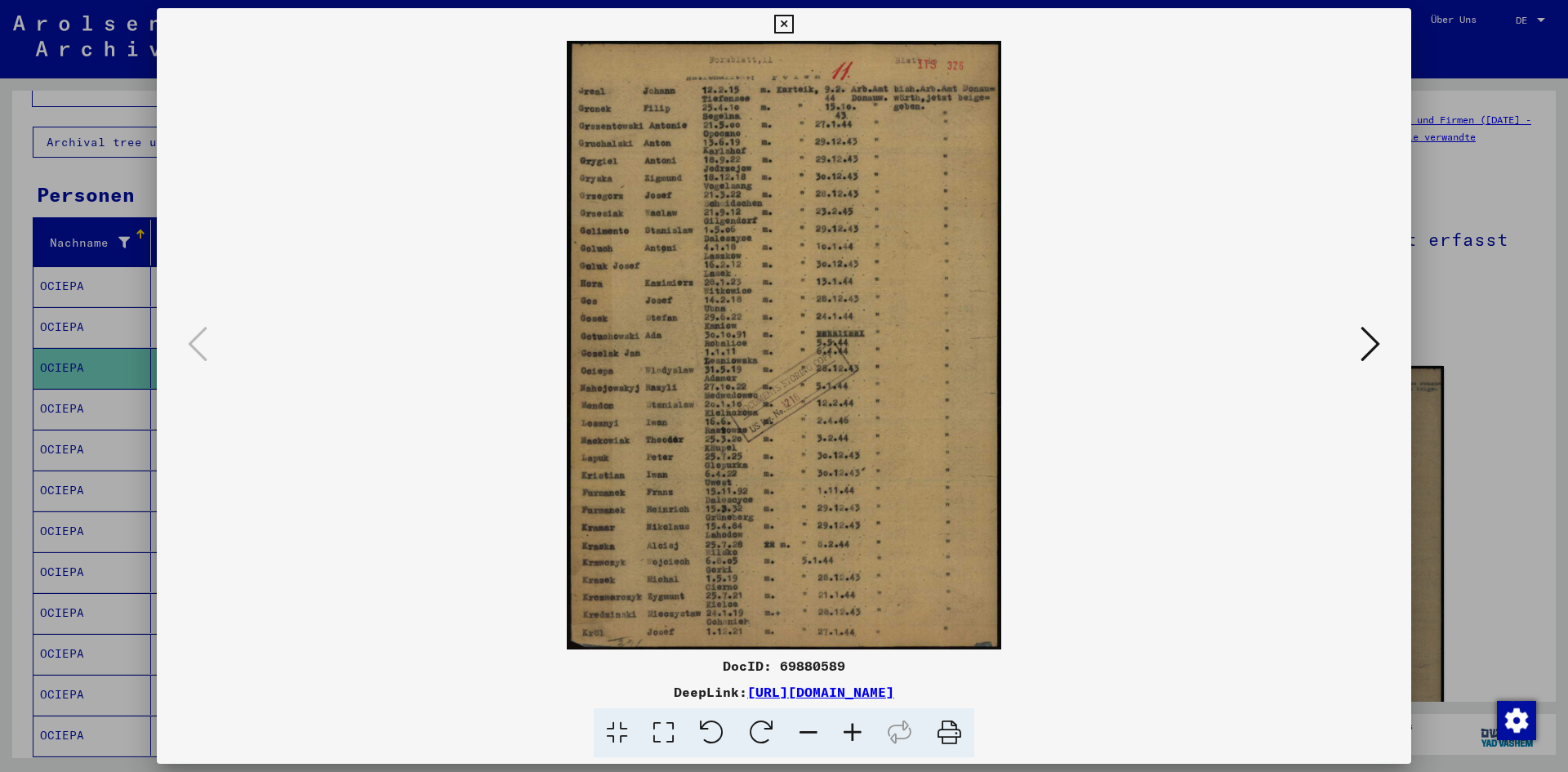
click at [847, 726] on icon at bounding box center [853, 732] width 44 height 50
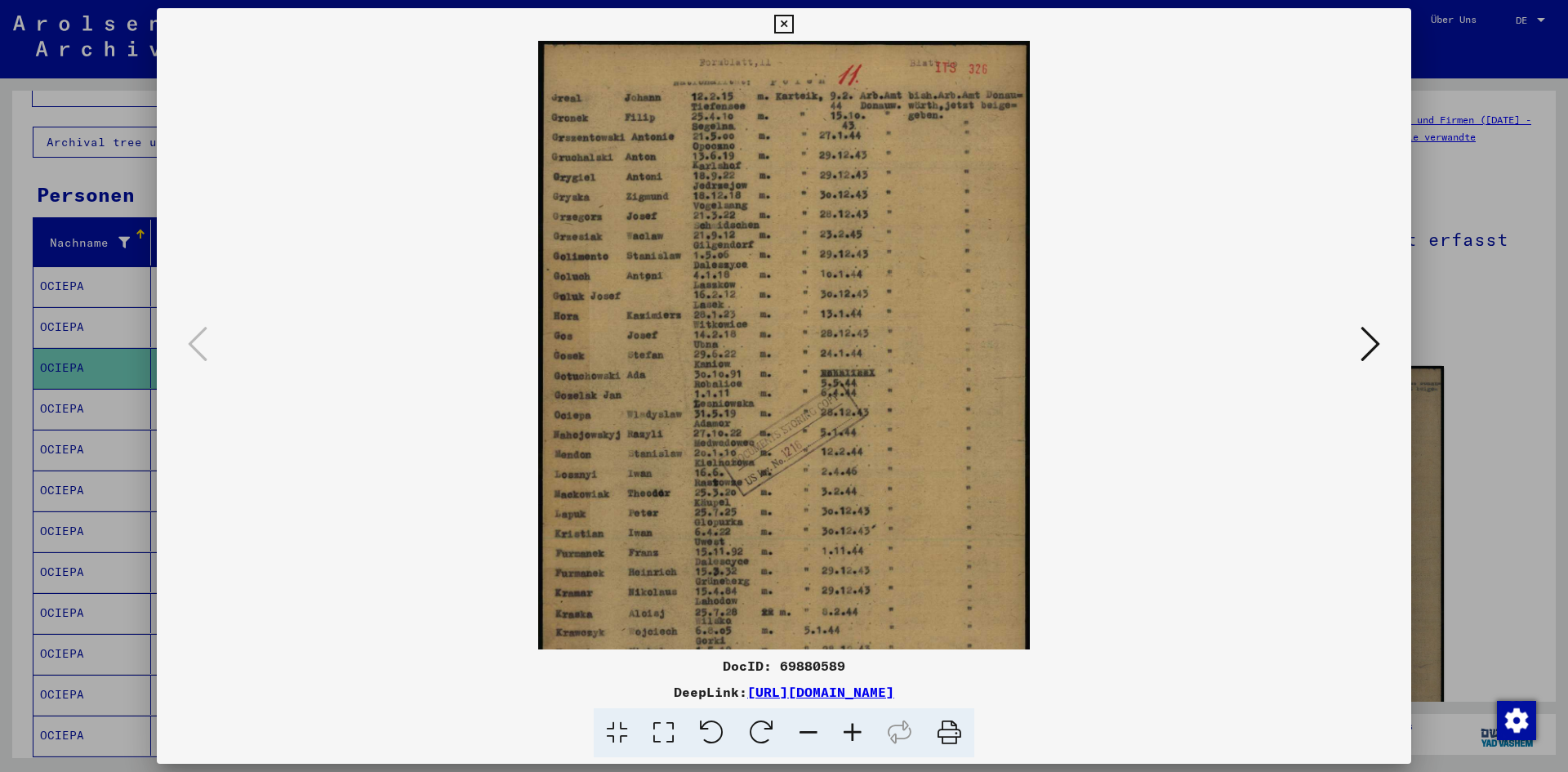
click at [847, 726] on icon at bounding box center [853, 732] width 44 height 50
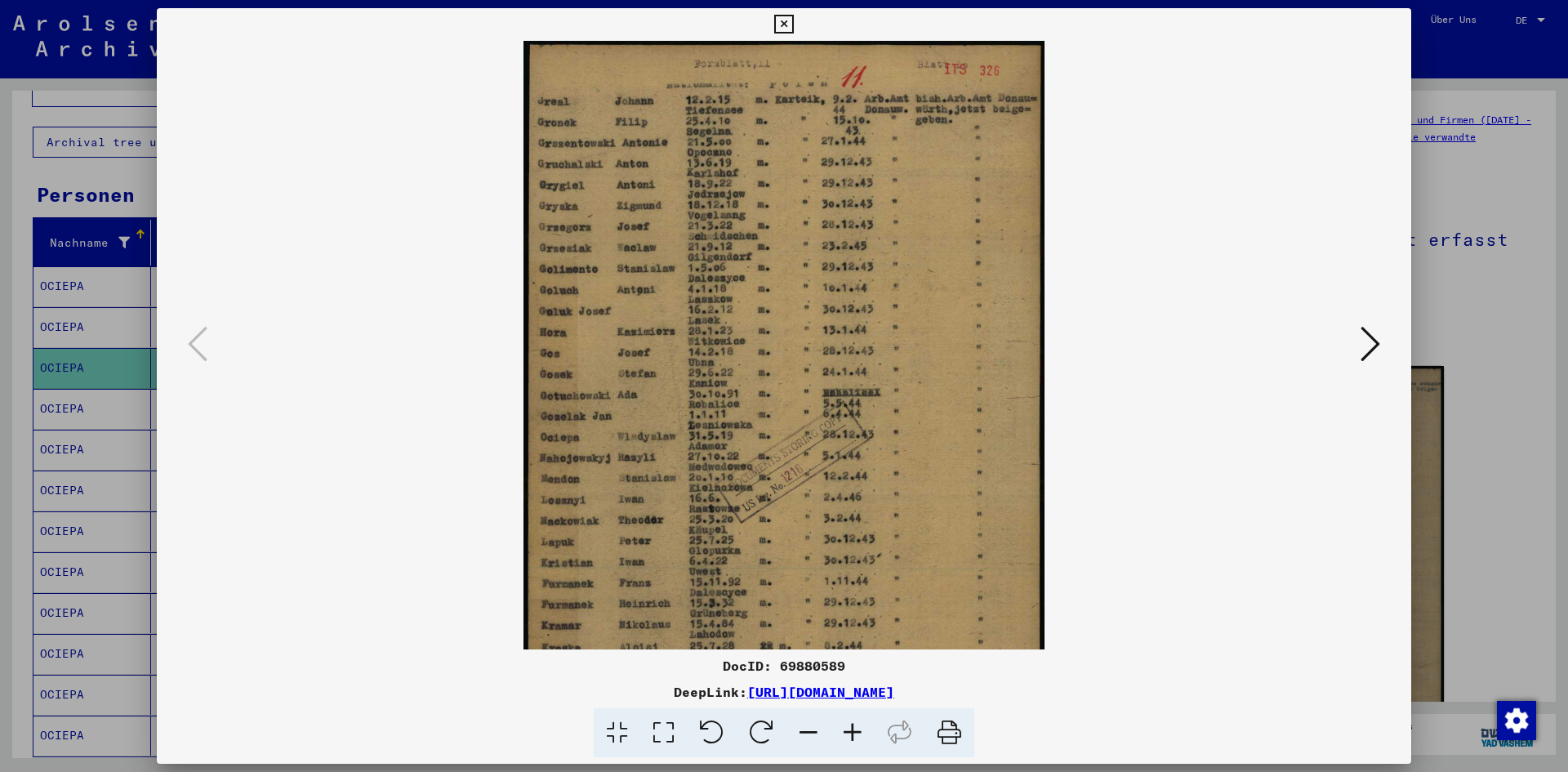
click at [847, 726] on icon at bounding box center [853, 732] width 44 height 50
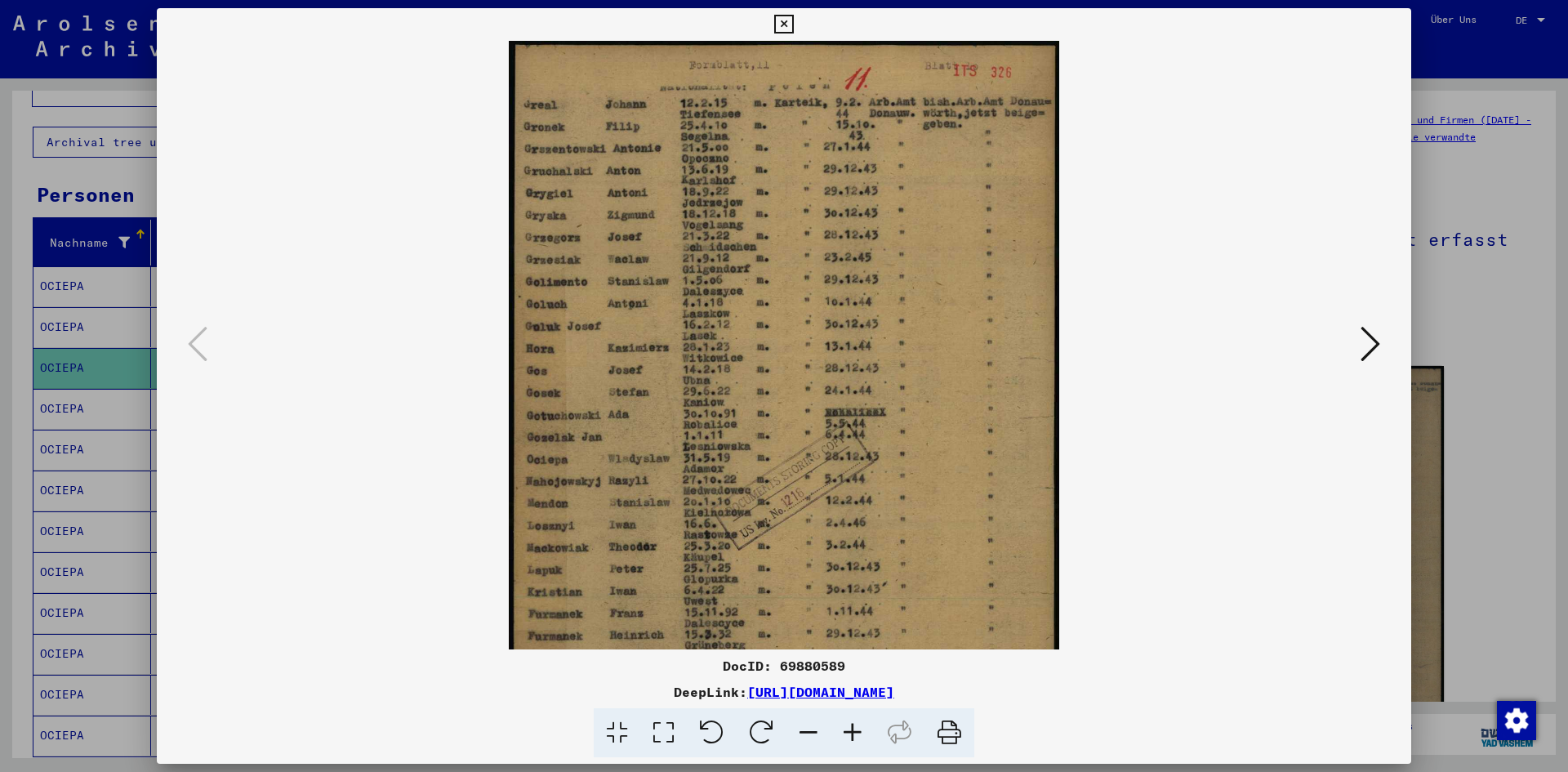
click at [847, 726] on icon at bounding box center [853, 732] width 44 height 50
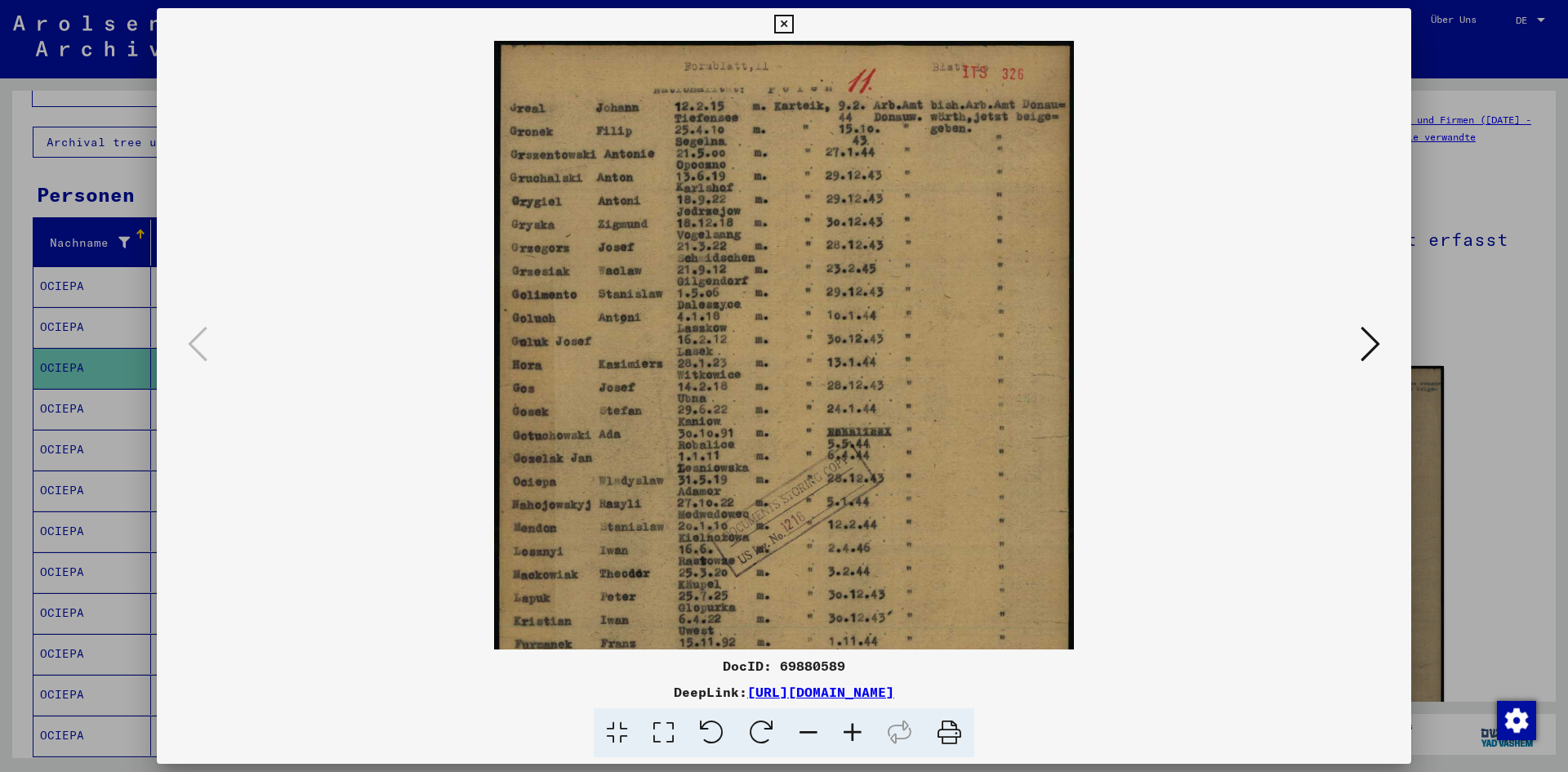
click at [847, 726] on icon at bounding box center [853, 732] width 44 height 50
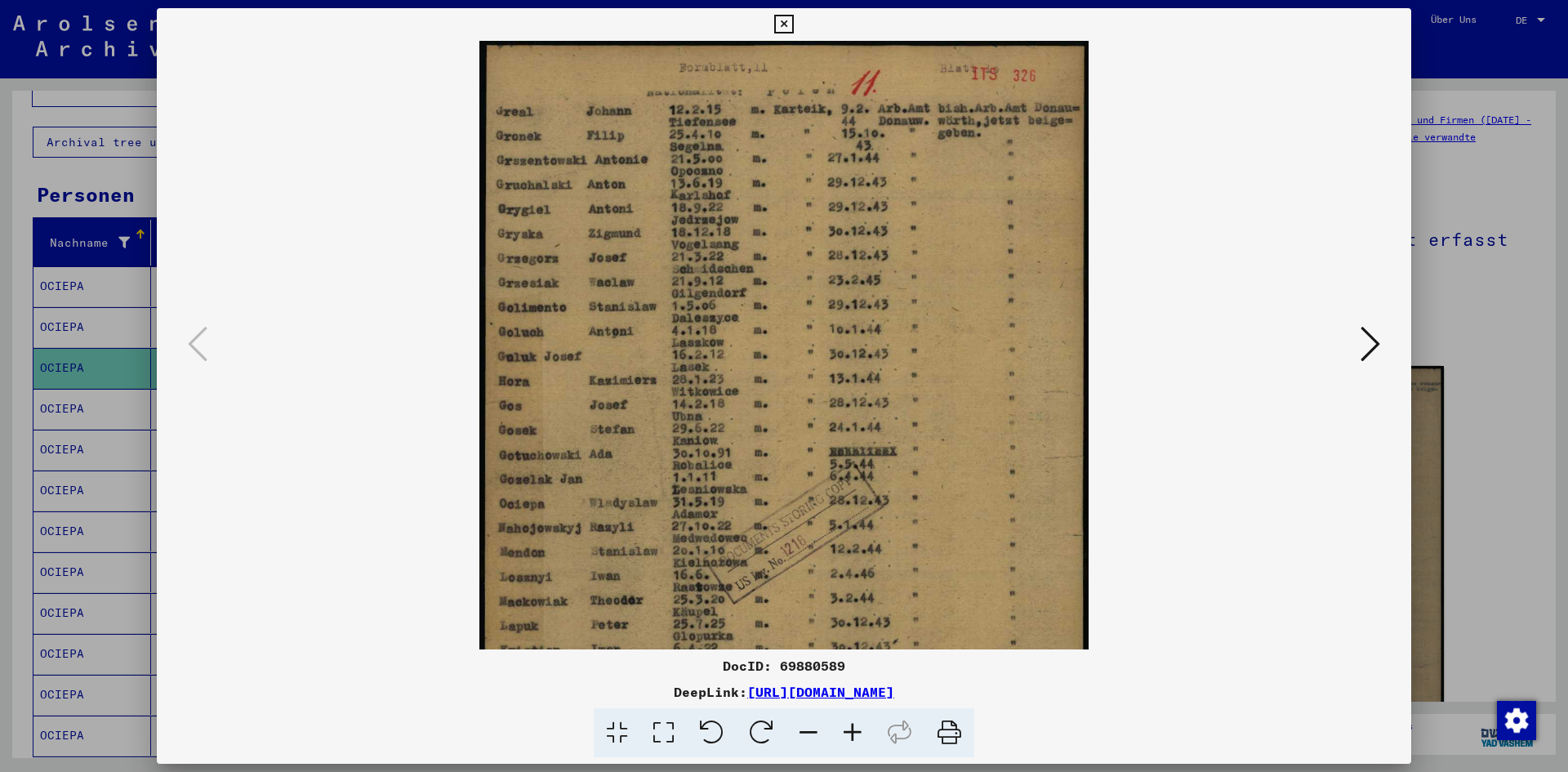
click at [847, 726] on icon at bounding box center [853, 732] width 44 height 50
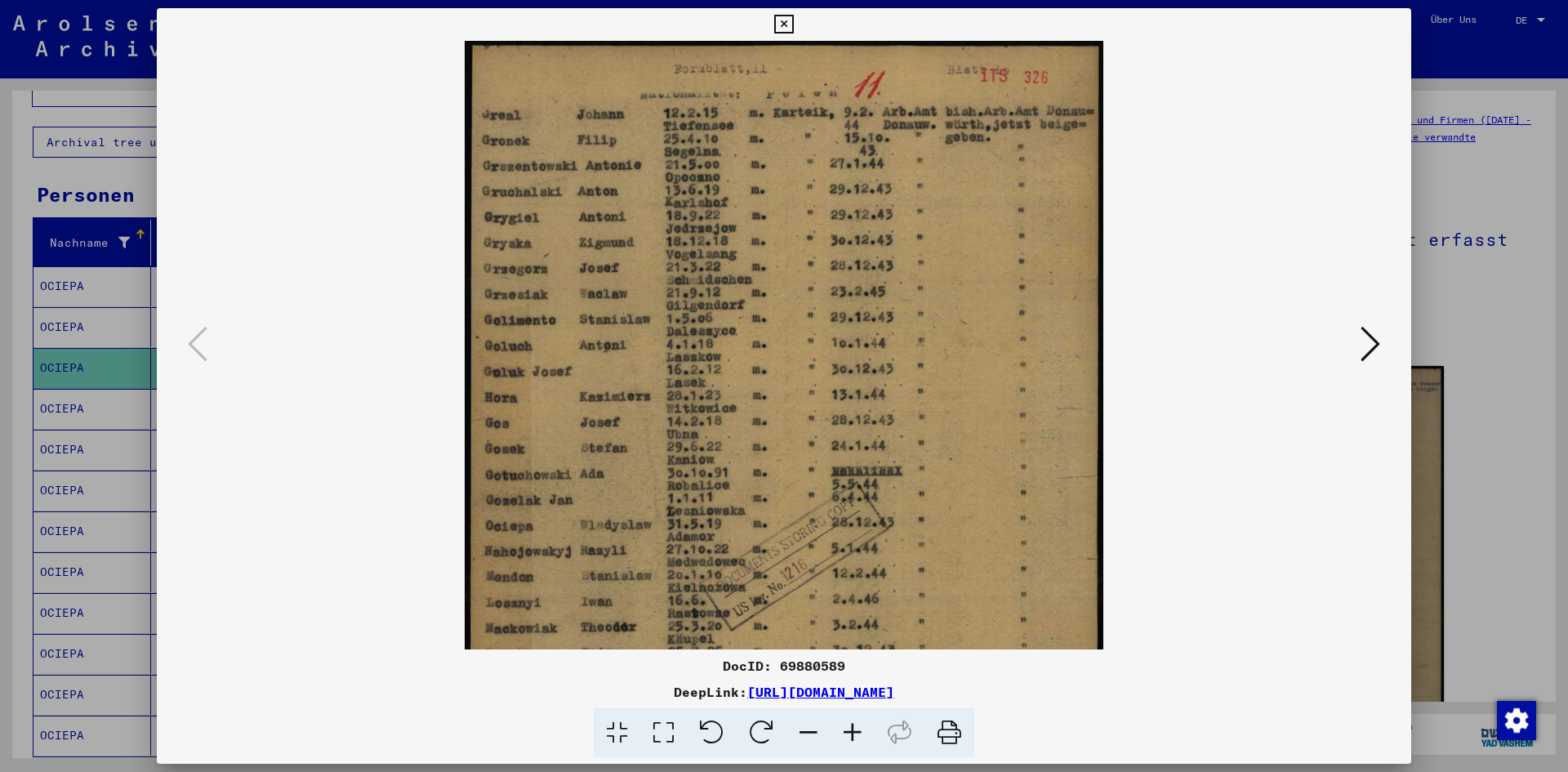
drag, startPoint x: 793, startPoint y: 556, endPoint x: 733, endPoint y: 602, distance: 75.6
click at [733, 602] on img at bounding box center [784, 487] width 637 height 894
click at [781, 27] on icon at bounding box center [784, 24] width 19 height 20
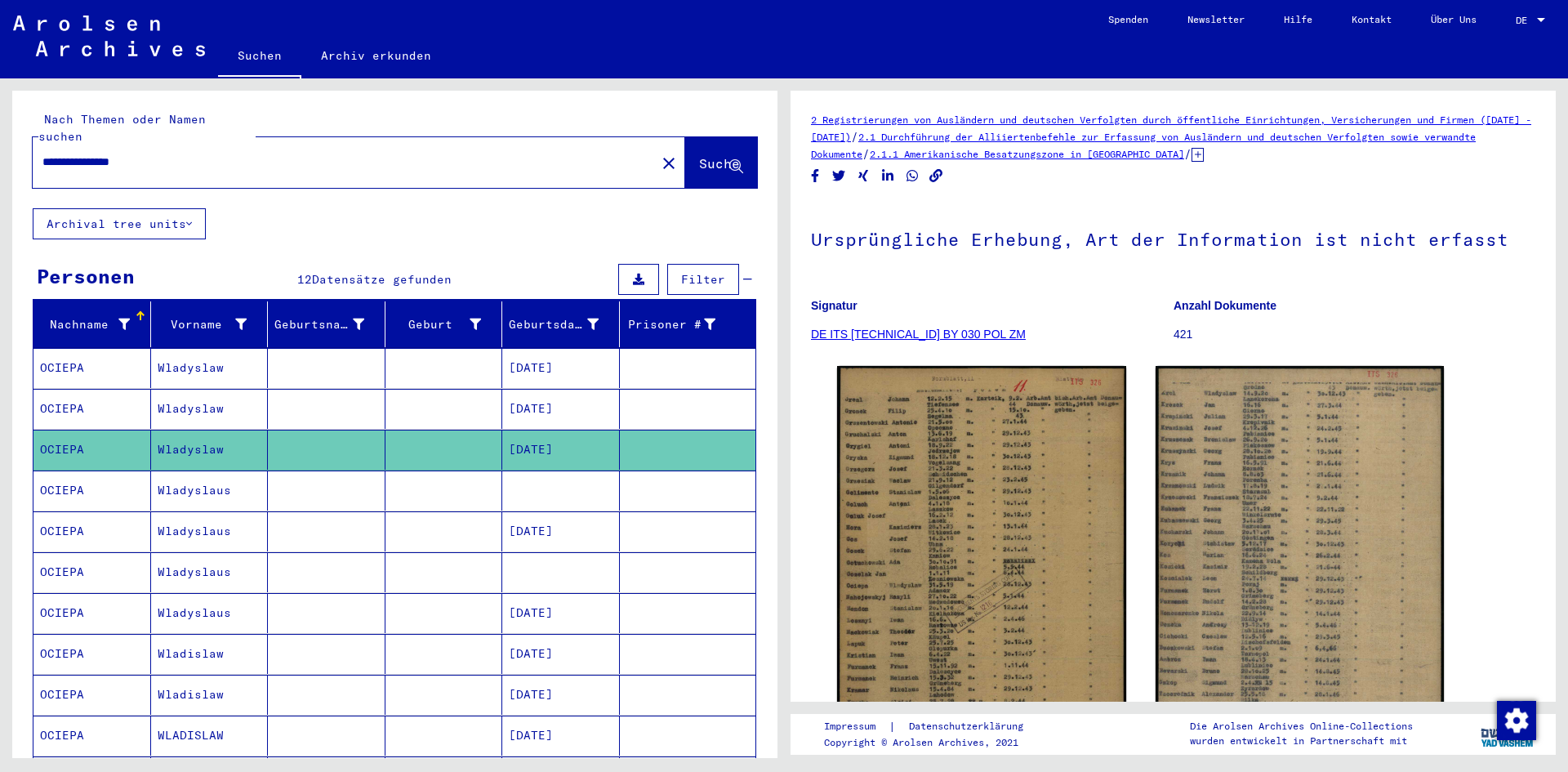
drag, startPoint x: 228, startPoint y: 144, endPoint x: 46, endPoint y: 144, distance: 182.0
click at [46, 154] on input "**********" at bounding box center [344, 162] width 603 height 17
type input "********"
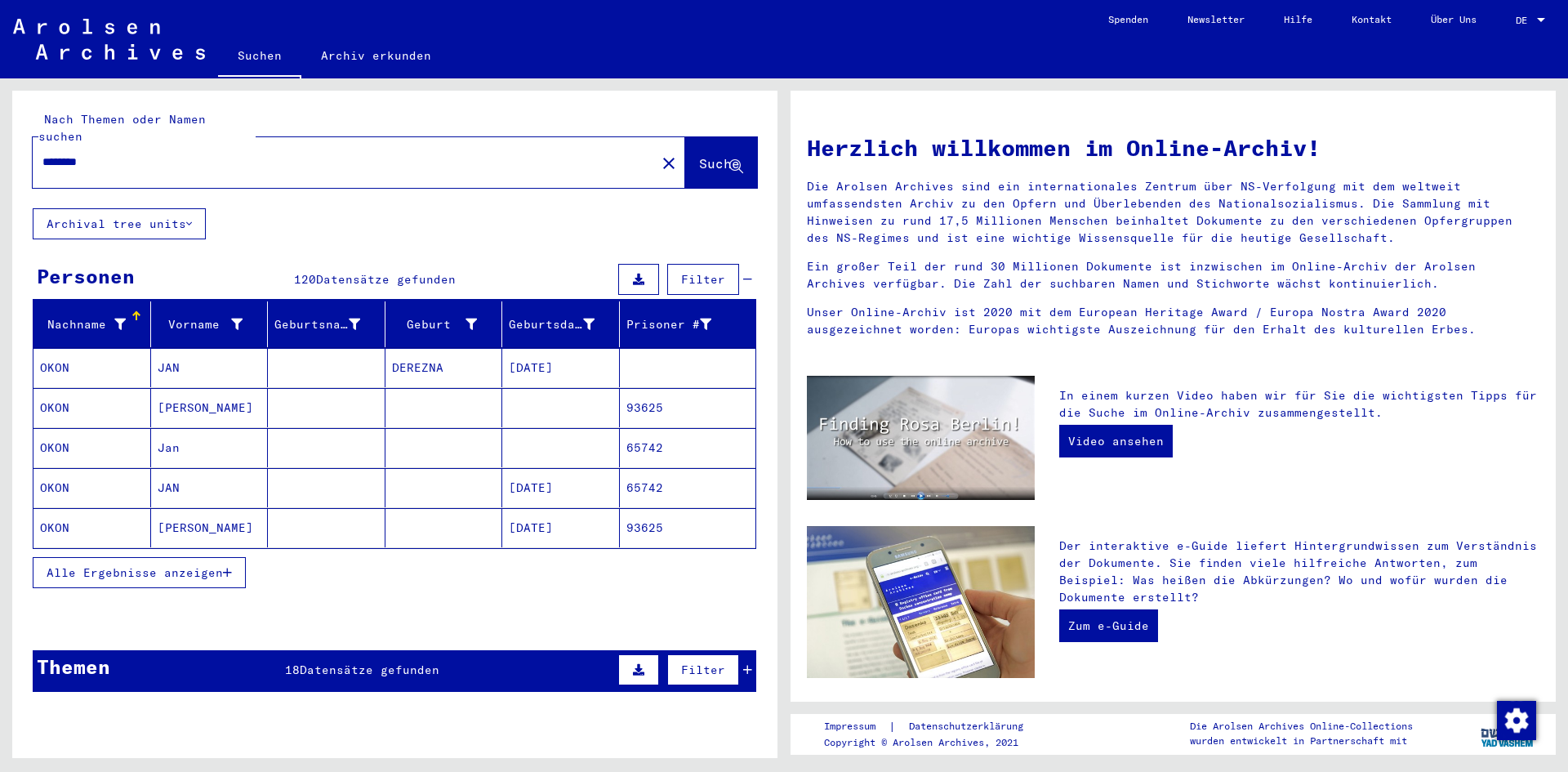
click at [644, 428] on mat-cell "65742" at bounding box center [688, 447] width 137 height 39
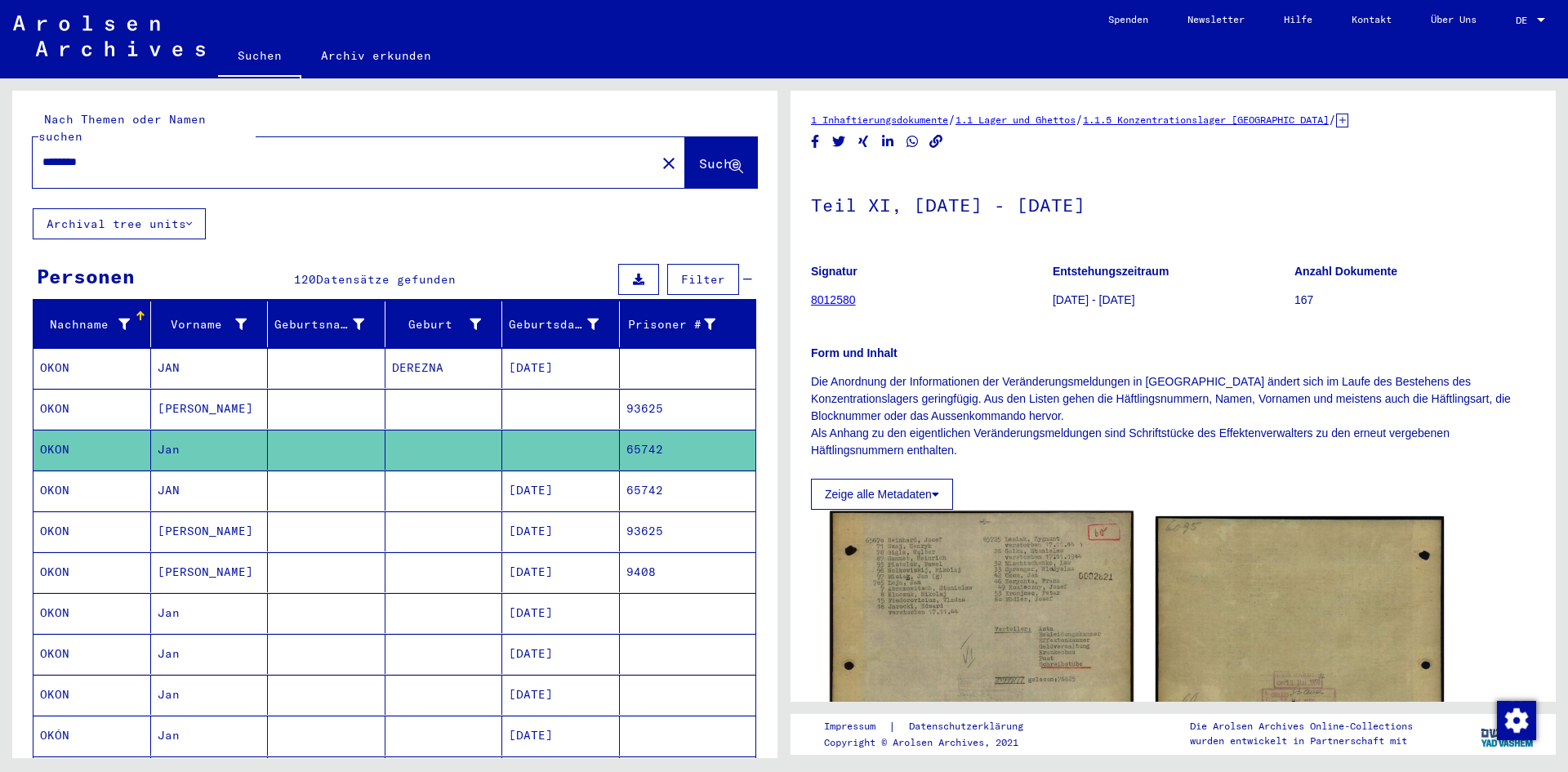
click at [935, 567] on img at bounding box center [981, 616] width 303 height 210
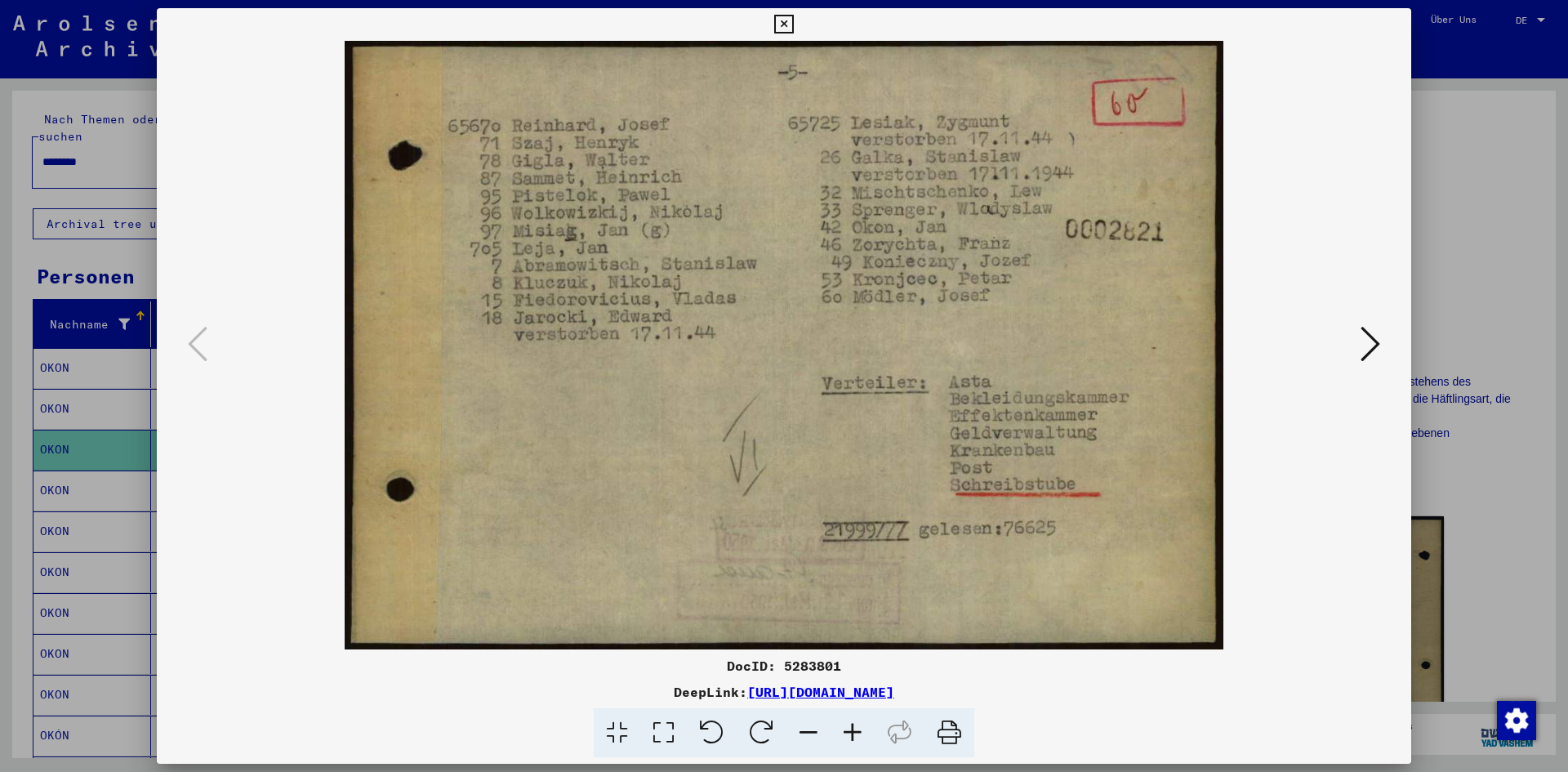
click at [784, 25] on icon at bounding box center [784, 24] width 19 height 20
